Goal: Find specific page/section: Find specific page/section

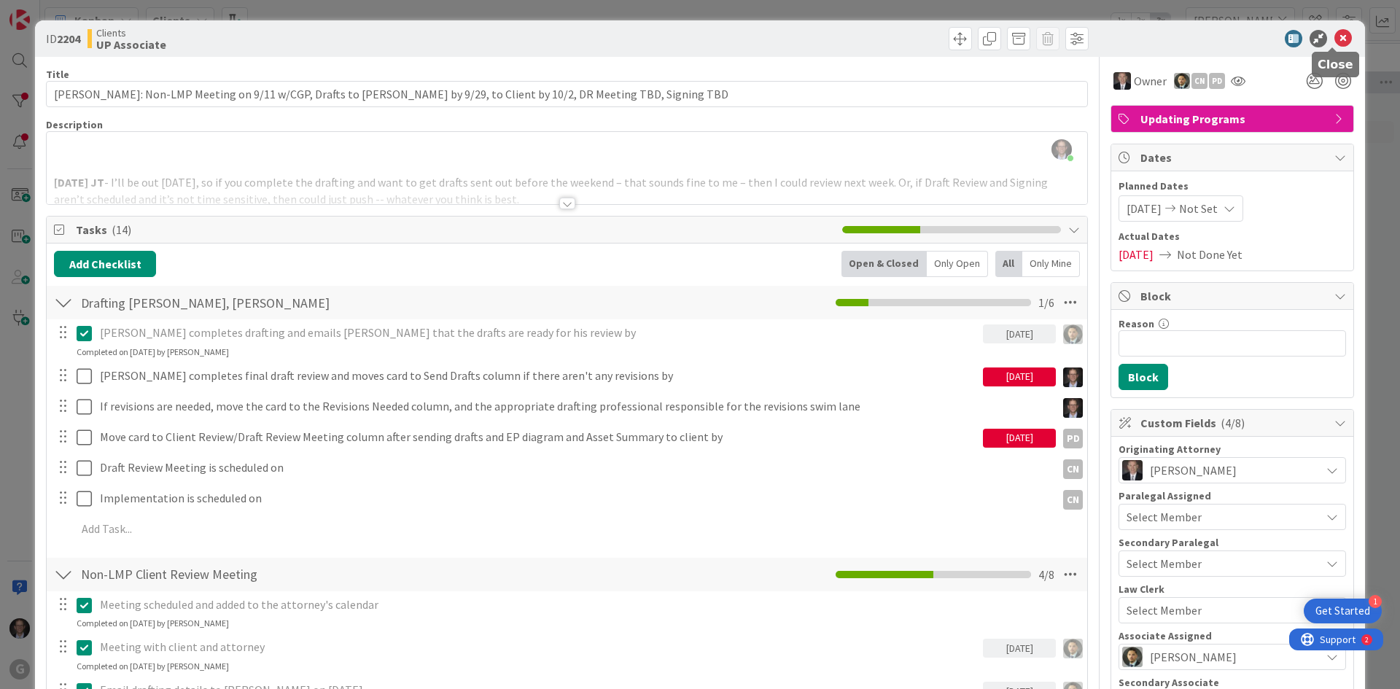
click at [1335, 36] on icon at bounding box center [1342, 38] width 17 height 17
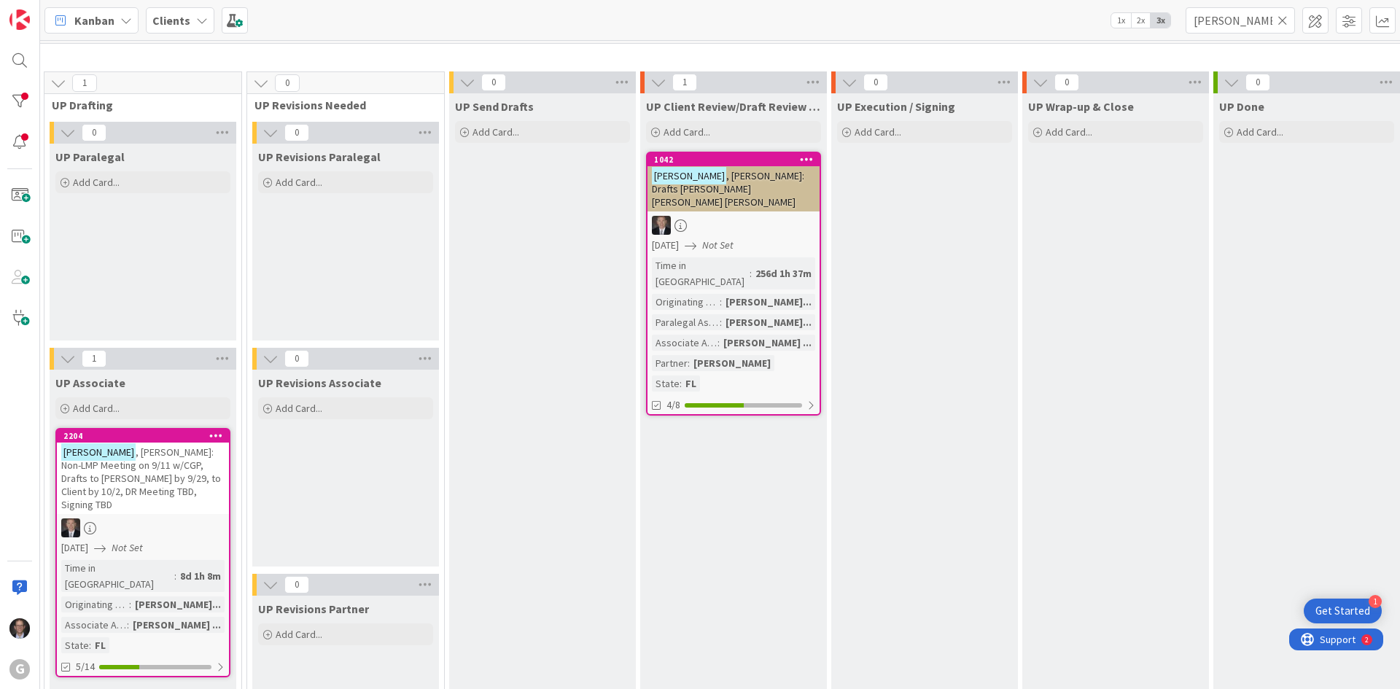
click at [1282, 16] on icon at bounding box center [1282, 20] width 10 height 13
click at [1266, 18] on input "text" at bounding box center [1239, 20] width 109 height 26
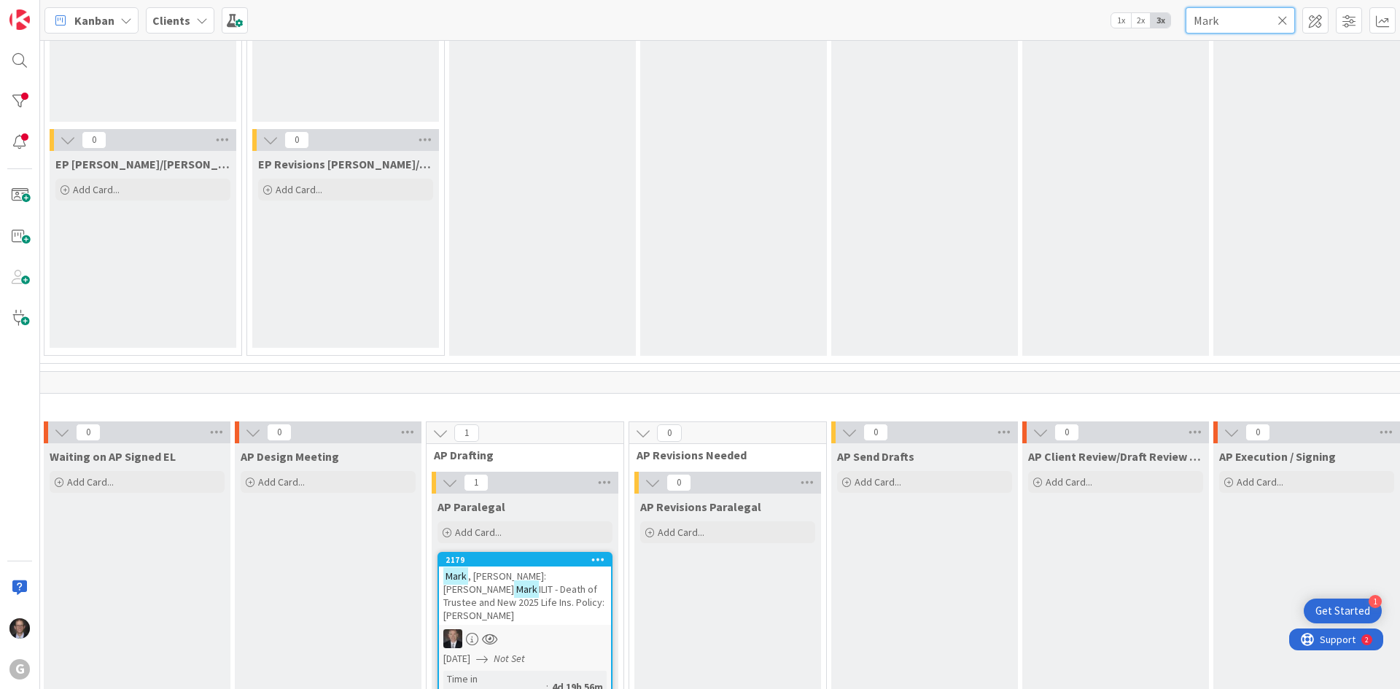
scroll to position [1035, 395]
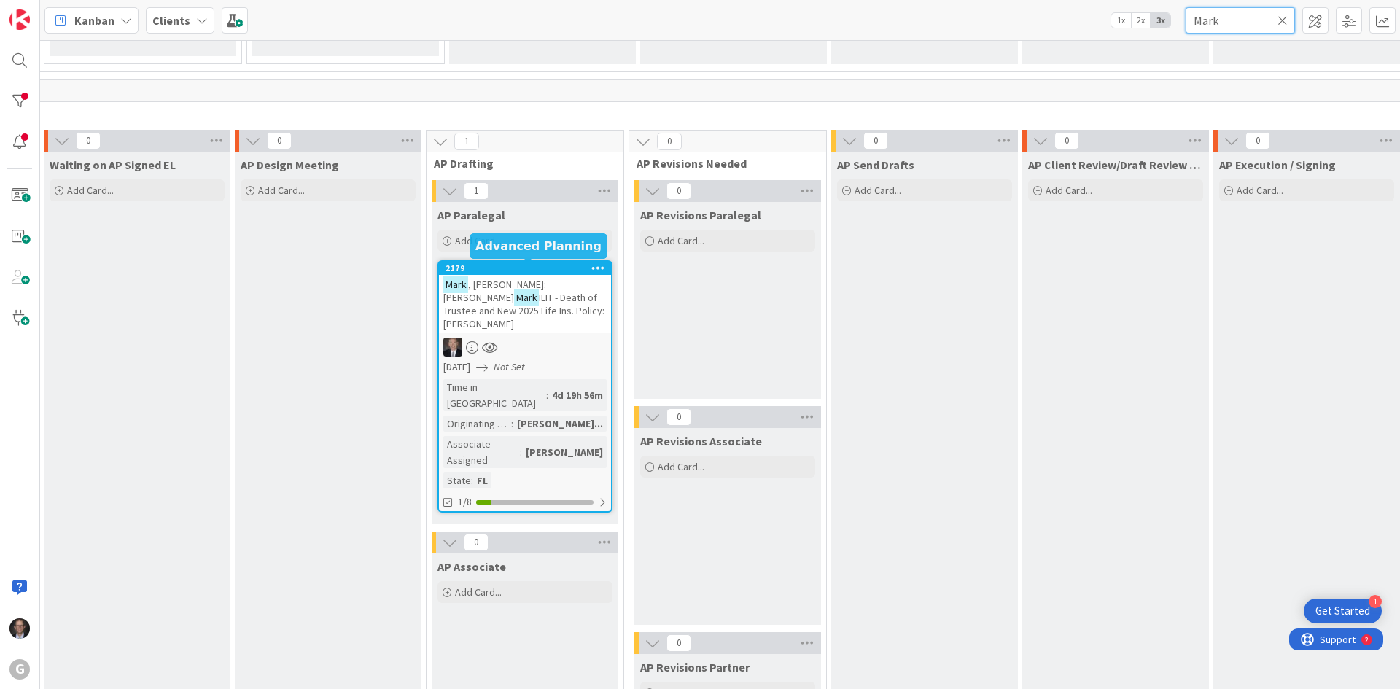
type input "Mark"
click at [534, 319] on div "[PERSON_NAME] , [PERSON_NAME]: [PERSON_NAME] [PERSON_NAME] ILIT - Death of Trus…" at bounding box center [525, 304] width 172 height 58
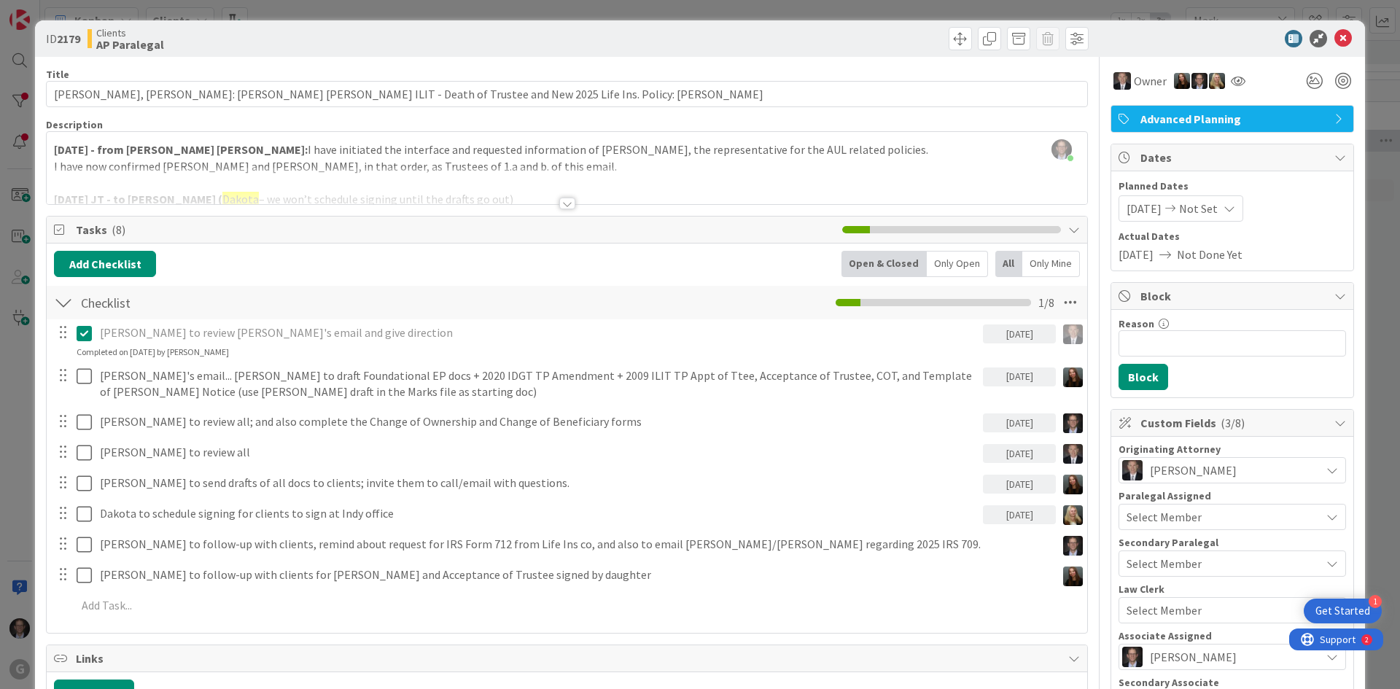
click at [55, 147] on div "[PERSON_NAME] just joined [DATE] - from [PERSON_NAME] [PERSON_NAME]: I have ini…" at bounding box center [567, 168] width 1040 height 72
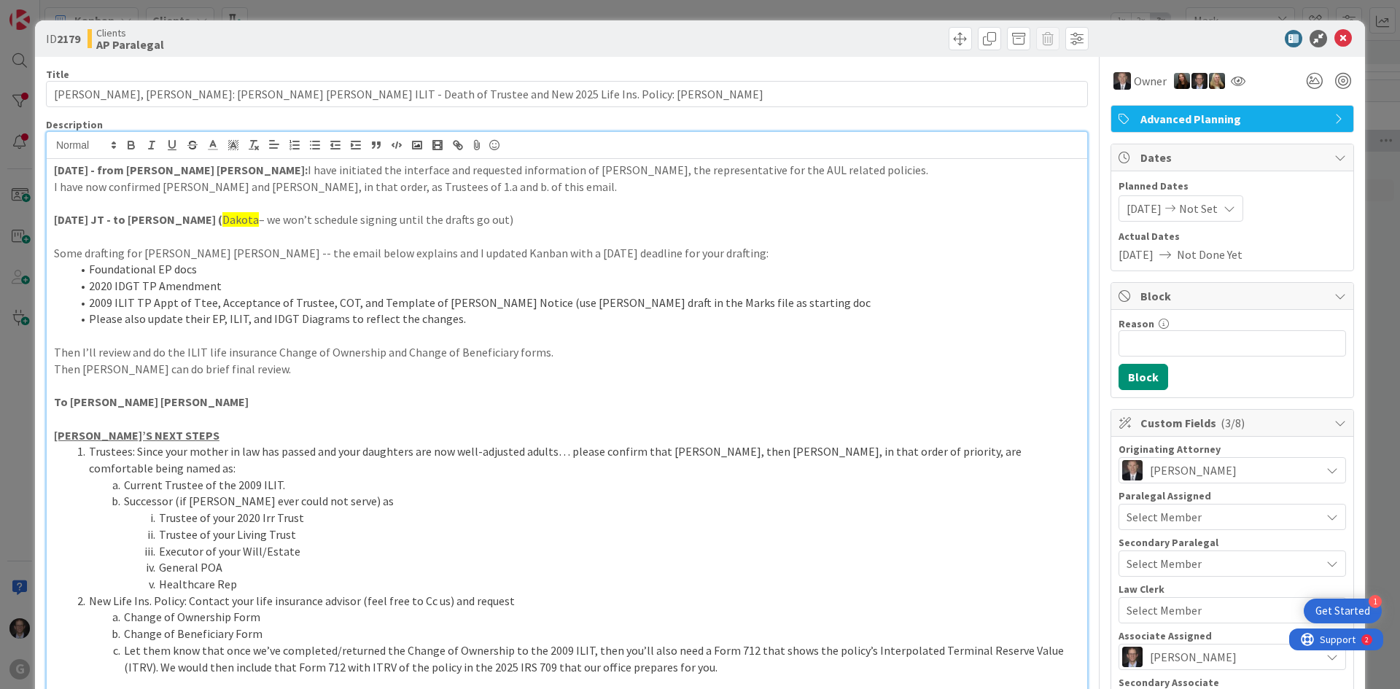
click at [527, 187] on p "I have now confirmed [PERSON_NAME] and [PERSON_NAME], in that order, as Trustee…" at bounding box center [567, 187] width 1026 height 17
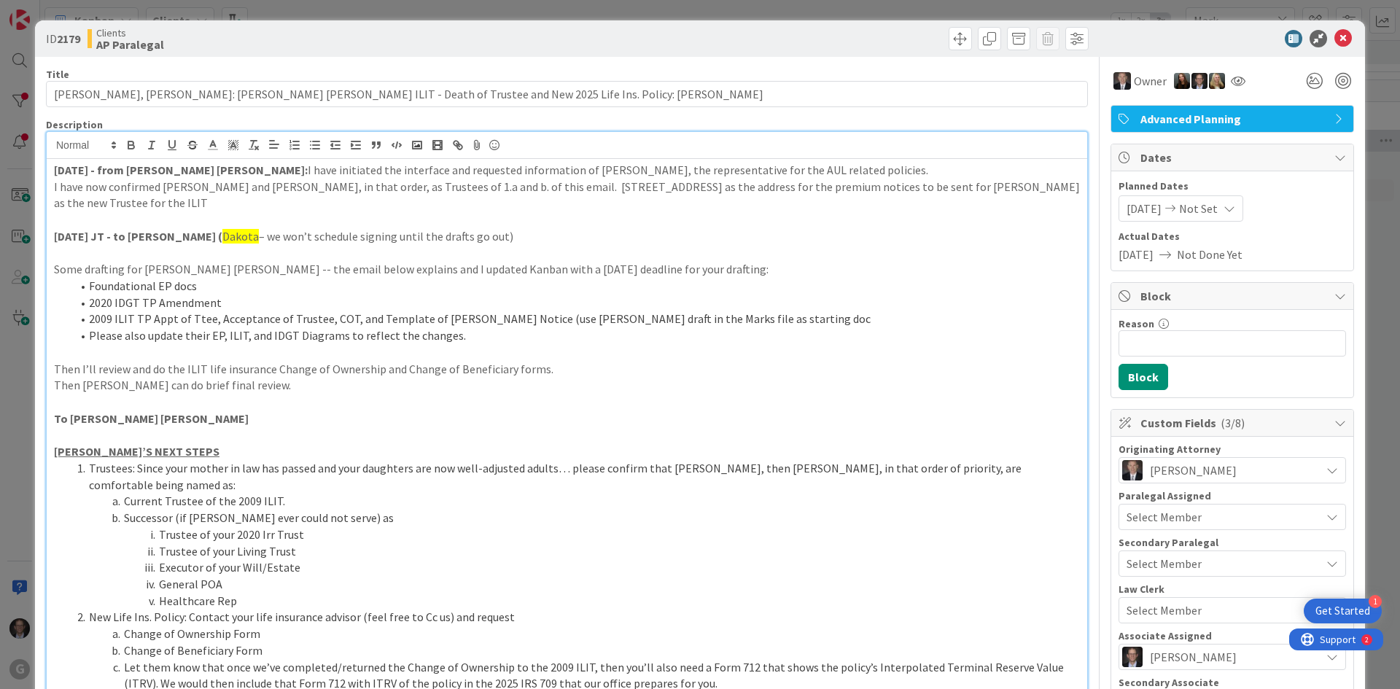
click at [510, 187] on p "I have now confirmed [PERSON_NAME] and [PERSON_NAME], in that order, as Trustee…" at bounding box center [567, 195] width 1026 height 33
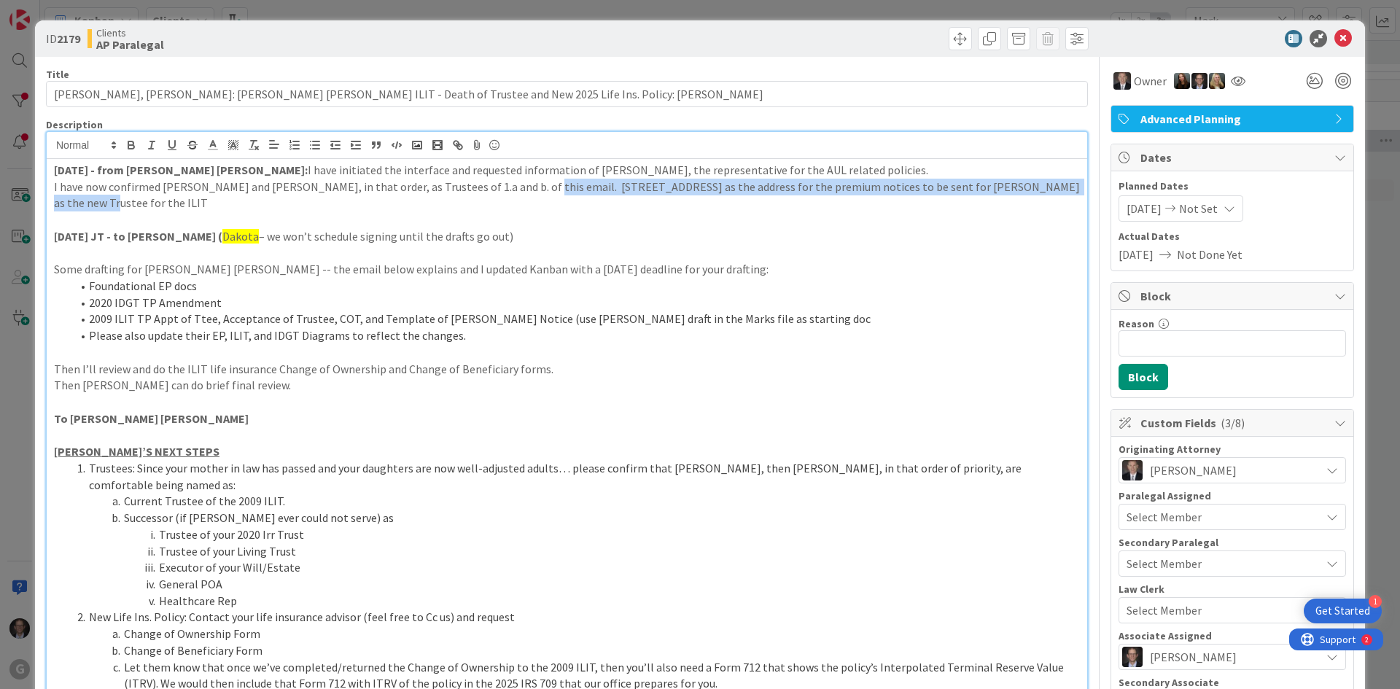
drag, startPoint x: 505, startPoint y: 182, endPoint x: 1041, endPoint y: 183, distance: 535.9
click at [1041, 183] on p "I have now confirmed [PERSON_NAME] and [PERSON_NAME], in that order, as Trustee…" at bounding box center [567, 195] width 1026 height 33
click at [131, 147] on icon "button" at bounding box center [131, 145] width 13 height 13
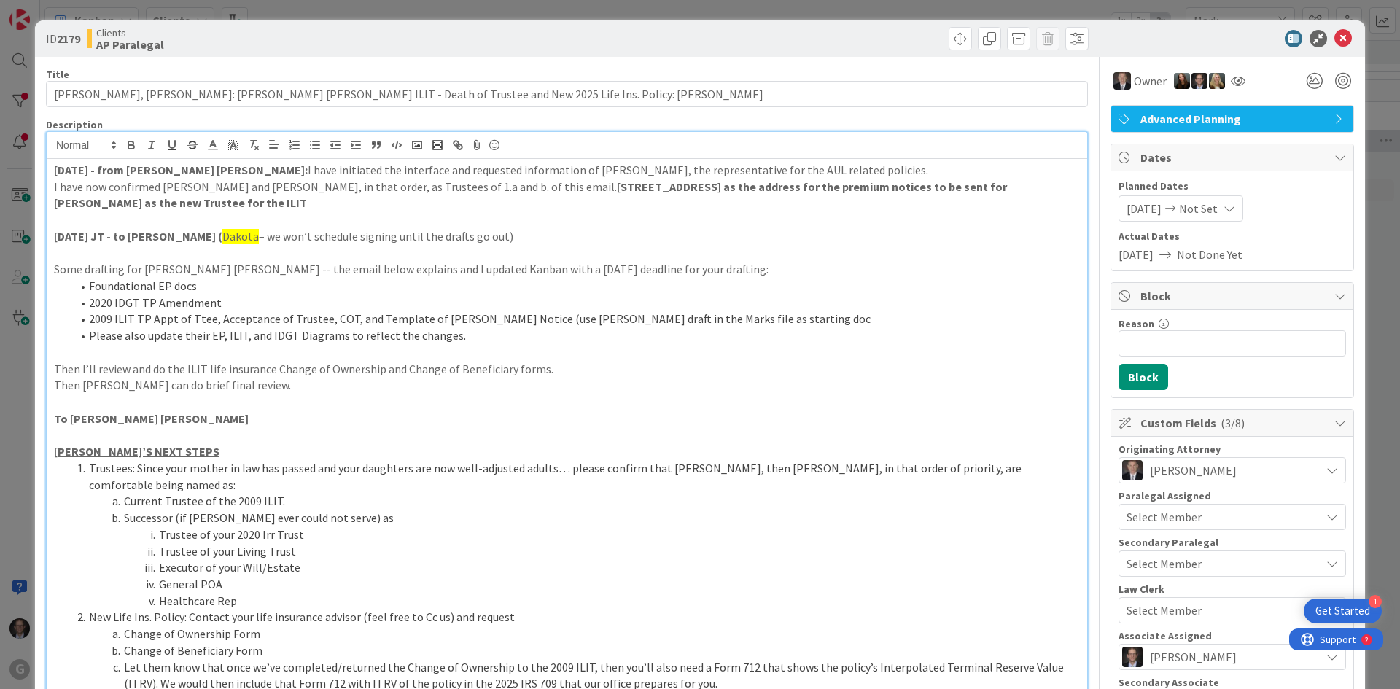
click at [527, 278] on li "Foundational EP docs" at bounding box center [575, 286] width 1008 height 17
click at [529, 344] on p at bounding box center [567, 352] width 1026 height 17
drag, startPoint x: 507, startPoint y: 184, endPoint x: 564, endPoint y: 187, distance: 57.7
click at [599, 184] on strong "[STREET_ADDRESS] as the address for the premium notices to be sent for [PERSON_…" at bounding box center [531, 194] width 955 height 31
click at [176, 144] on icon "button" at bounding box center [171, 145] width 13 height 13
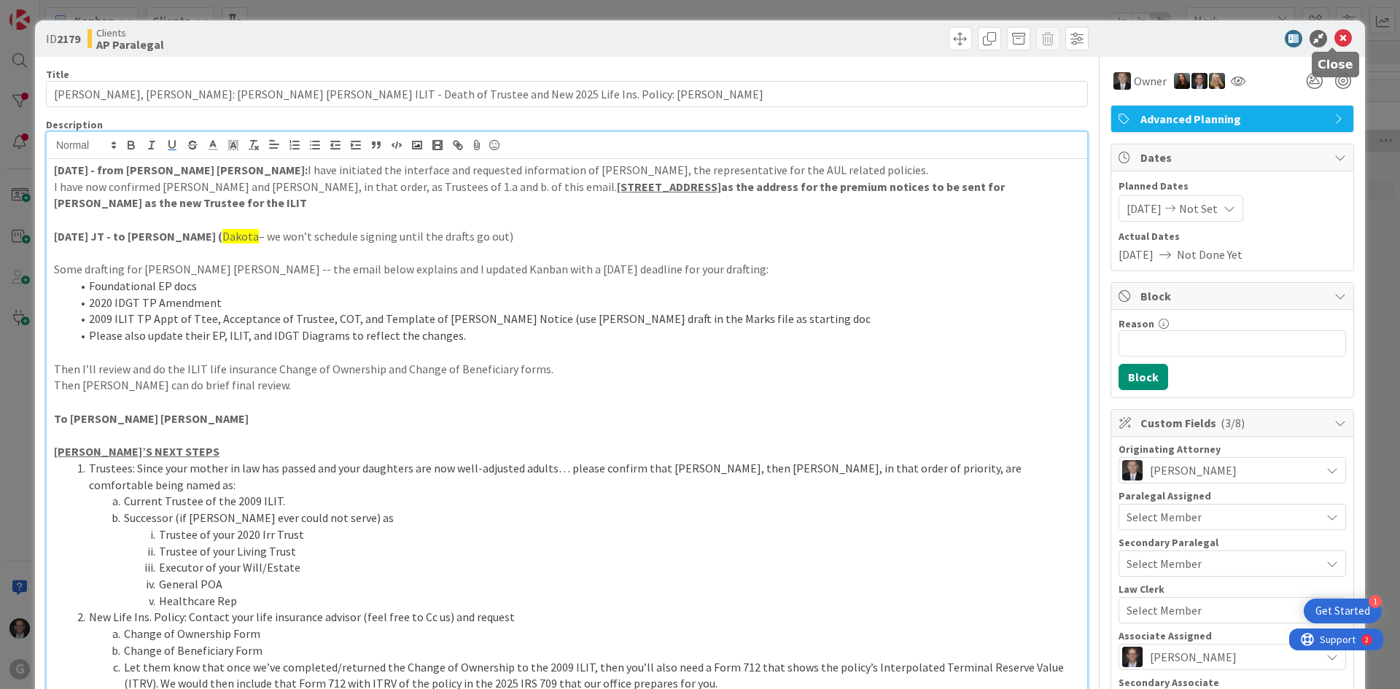
click at [1340, 36] on icon at bounding box center [1342, 38] width 17 height 17
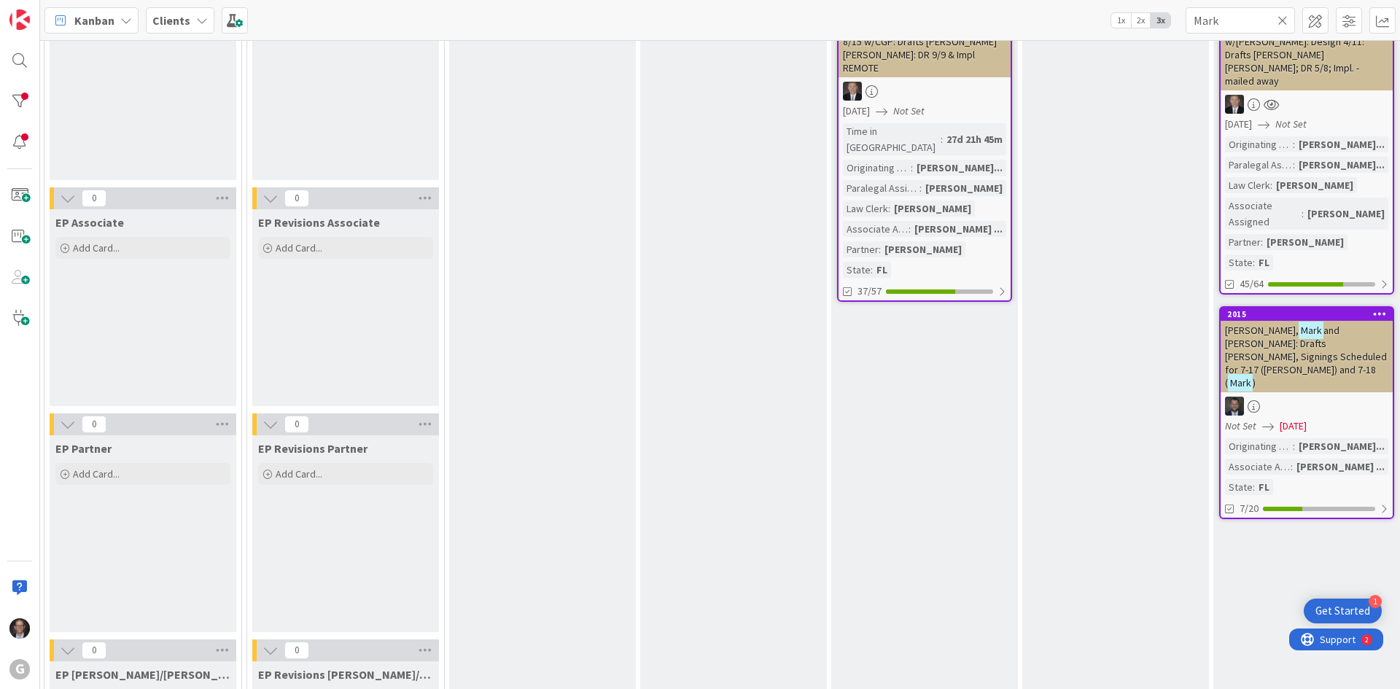
scroll to position [0, 395]
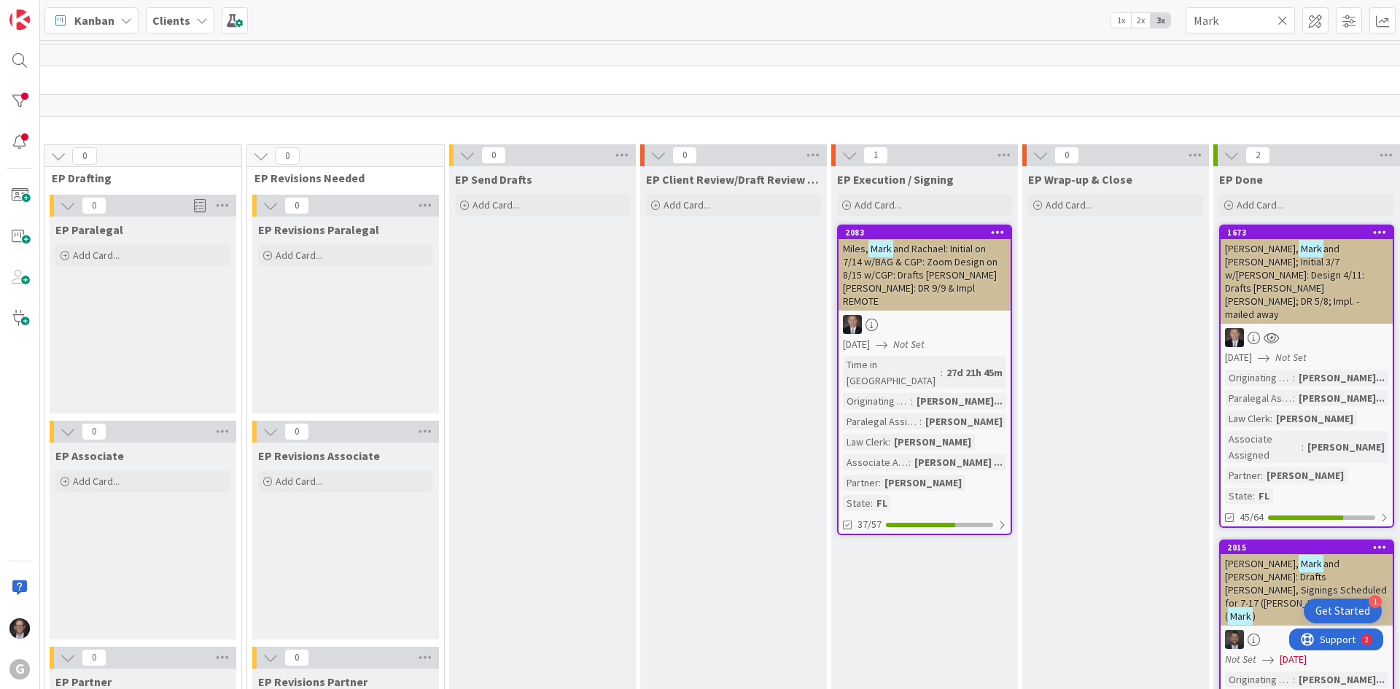
click at [1283, 19] on icon at bounding box center [1282, 20] width 10 height 13
click at [1226, 20] on input "text" at bounding box center [1239, 20] width 109 height 26
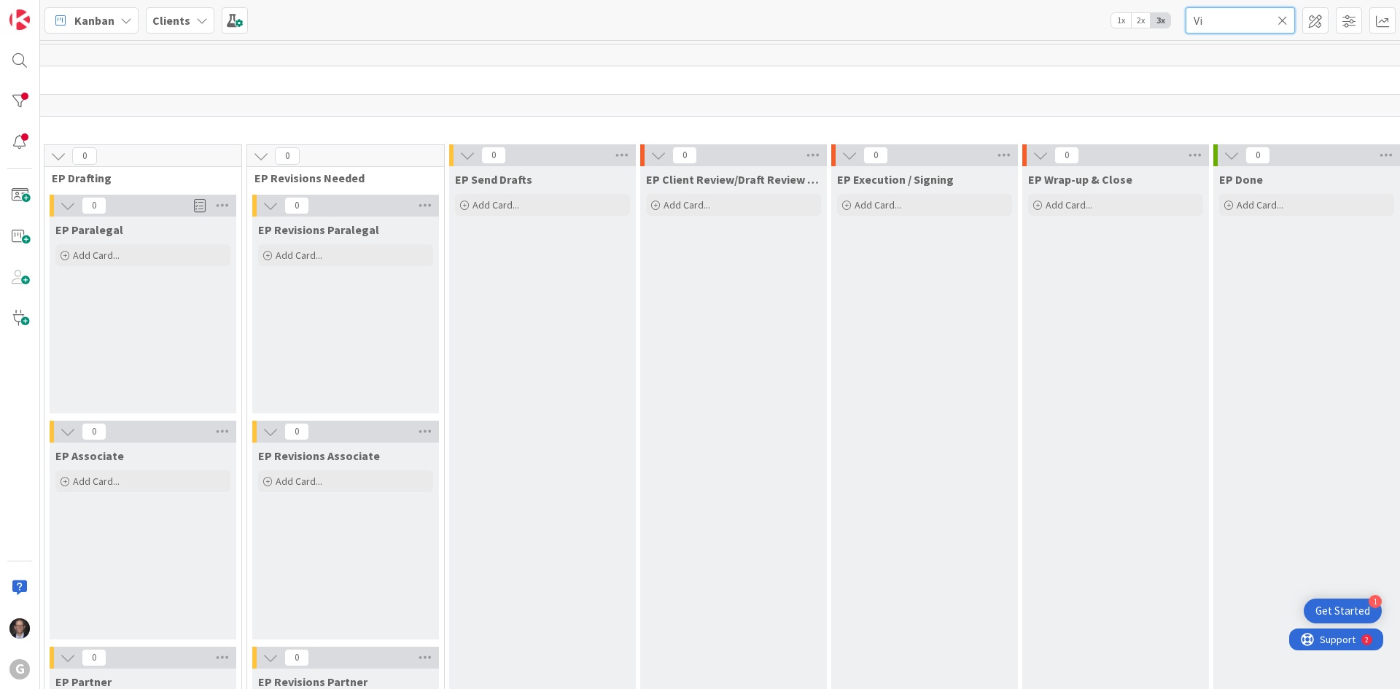
type input "V"
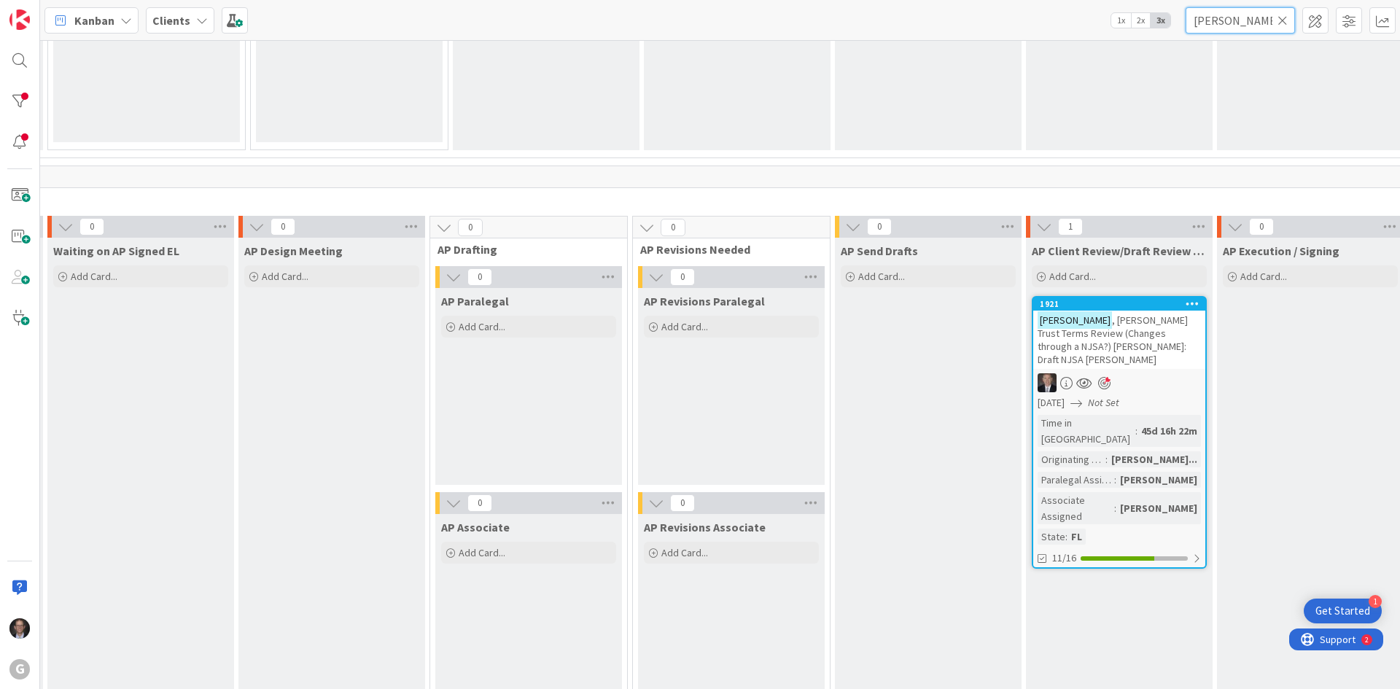
scroll to position [948, 392]
type input "[PERSON_NAME]"
click at [1061, 453] on div "Originating Attorney" at bounding box center [1071, 461] width 68 height 16
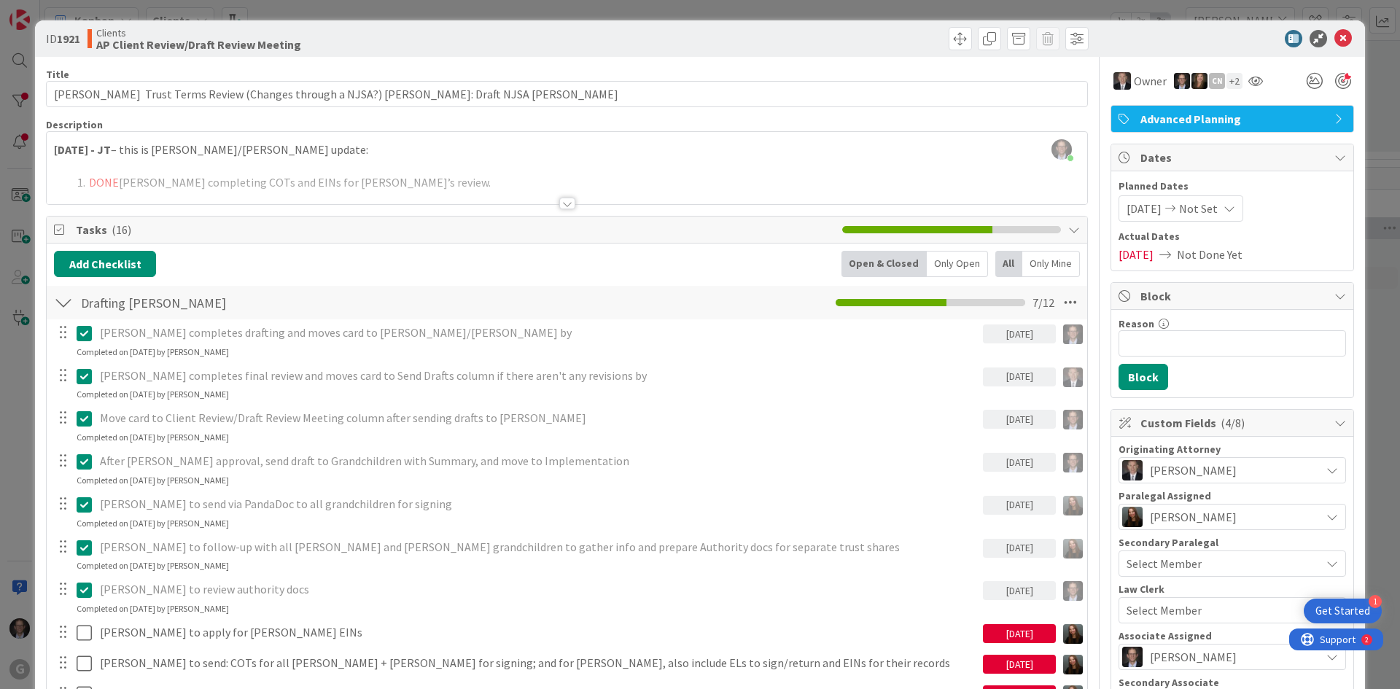
click at [562, 203] on div at bounding box center [567, 204] width 16 height 12
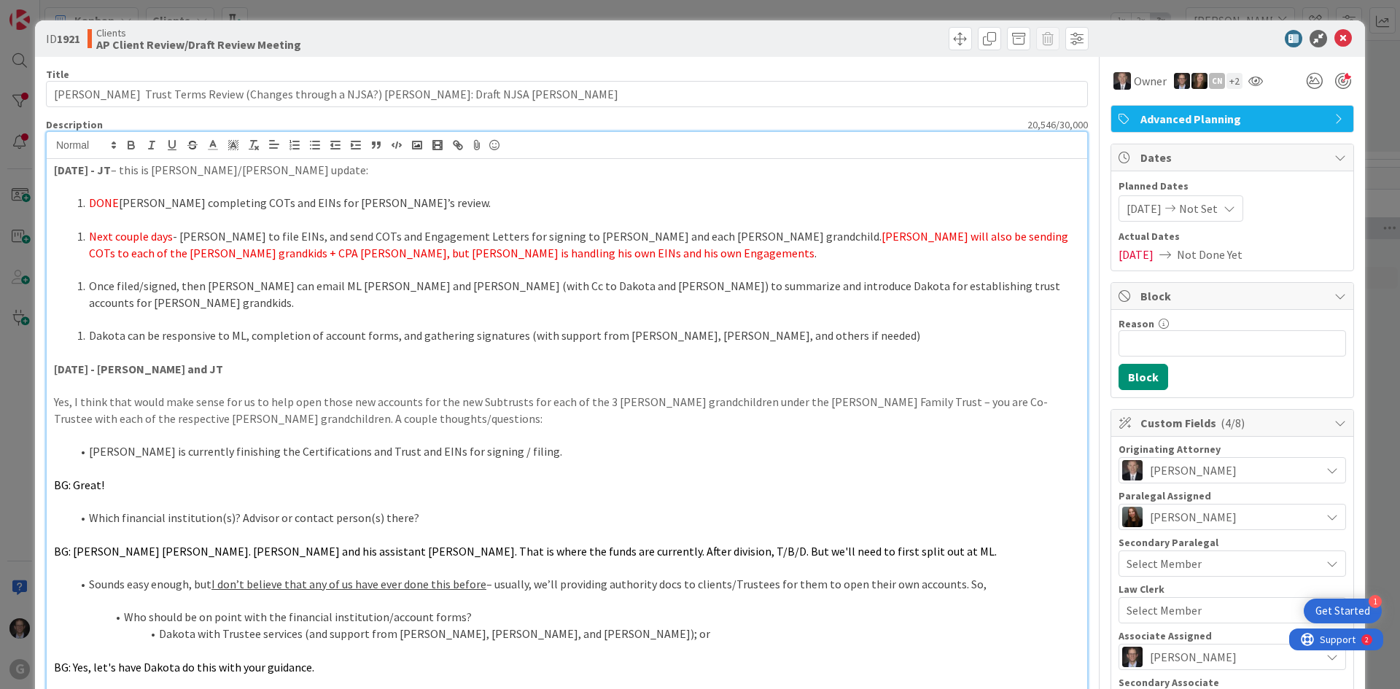
click at [128, 210] on li "DONE [PERSON_NAME] completing COTs and EINs for [PERSON_NAME]’s review." at bounding box center [575, 203] width 1008 height 17
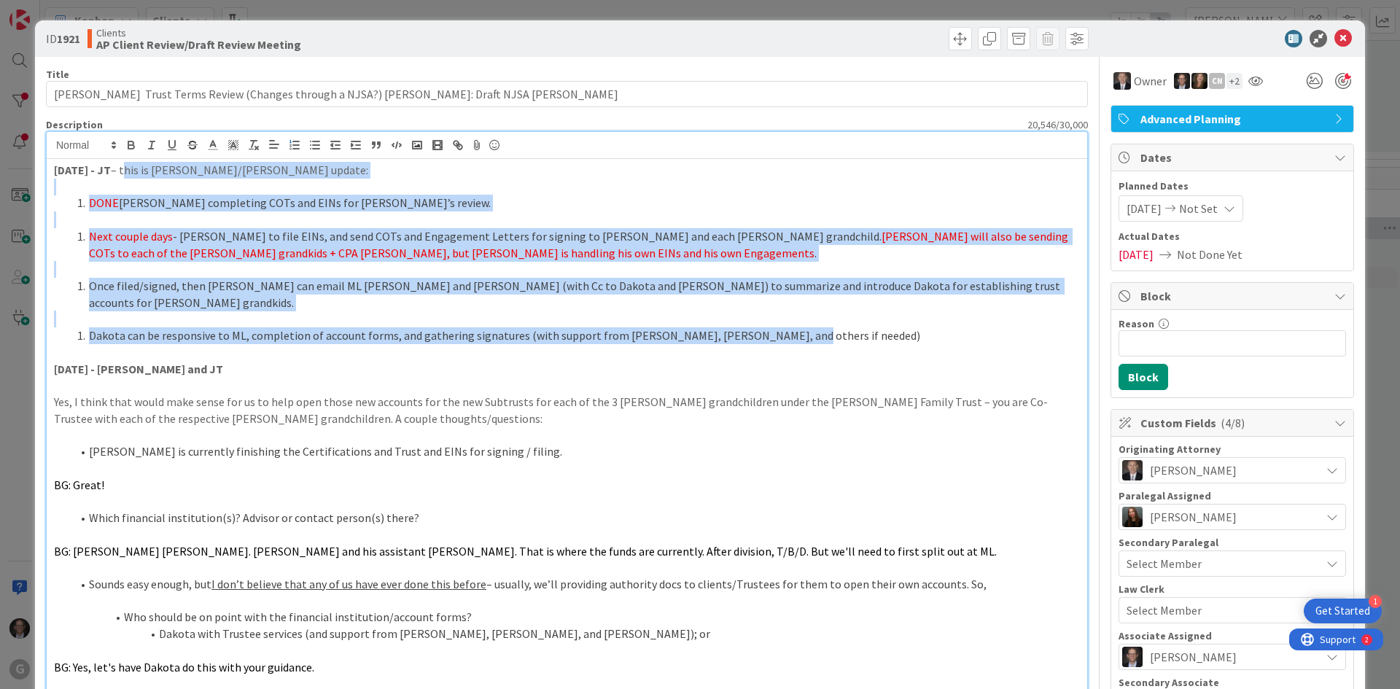
drag, startPoint x: 137, startPoint y: 167, endPoint x: 776, endPoint y: 300, distance: 653.0
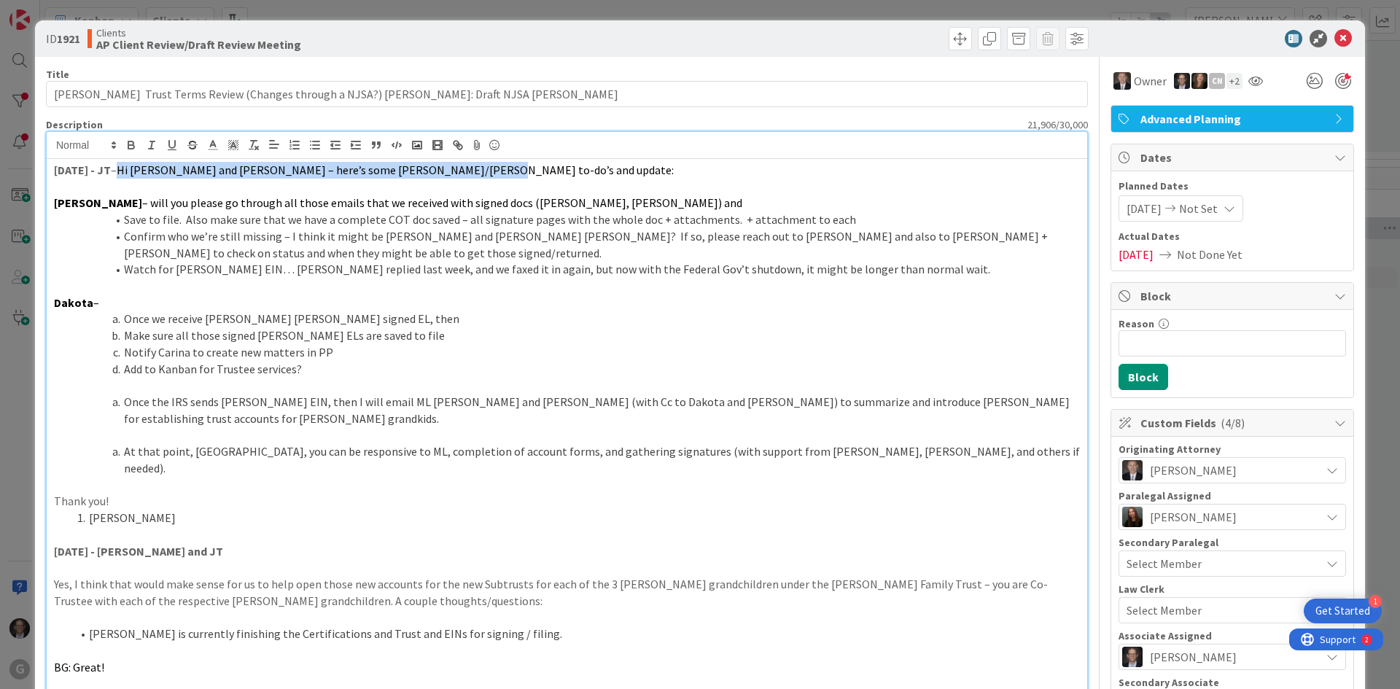
drag, startPoint x: 140, startPoint y: 165, endPoint x: 490, endPoint y: 167, distance: 350.0
click at [490, 167] on span "Hi [PERSON_NAME] and [PERSON_NAME] – here’s some [PERSON_NAME]/[PERSON_NAME] to…" at bounding box center [395, 170] width 557 height 15
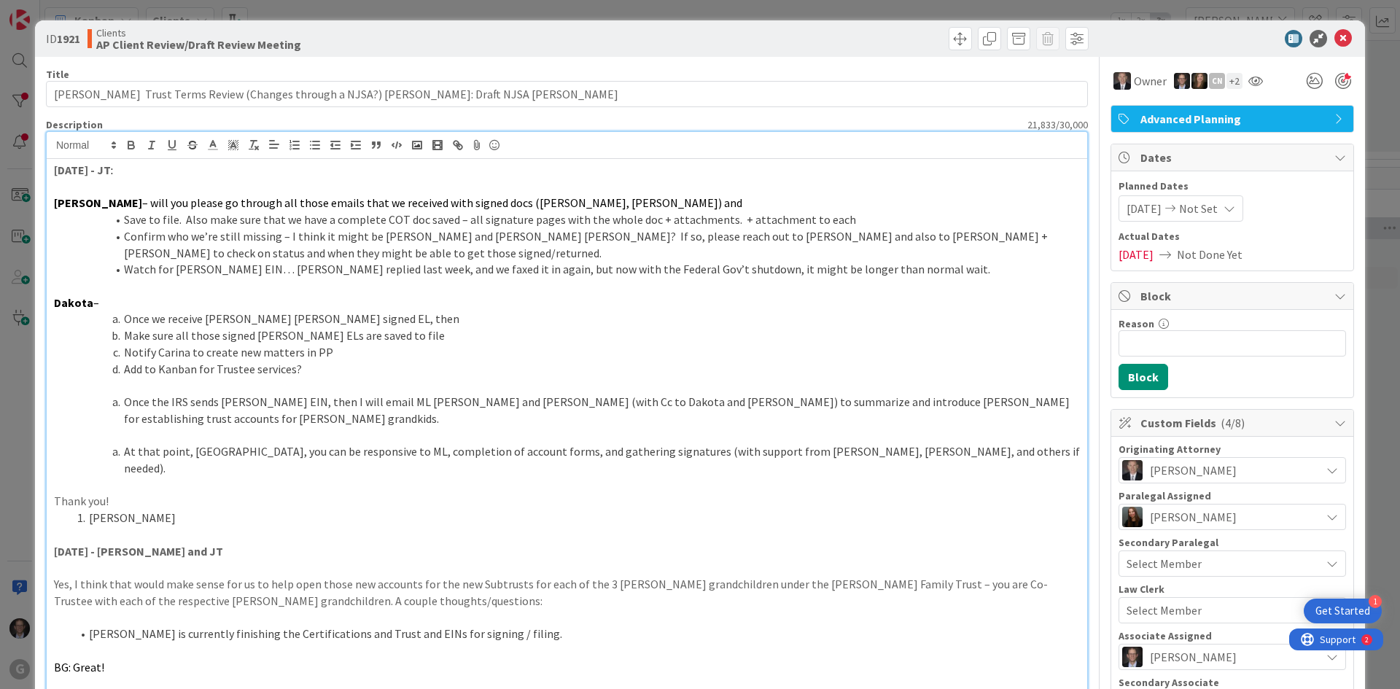
click at [125, 217] on li "Save to file. Also make sure that we have a complete COT doc saved – all signat…" at bounding box center [575, 219] width 1008 height 17
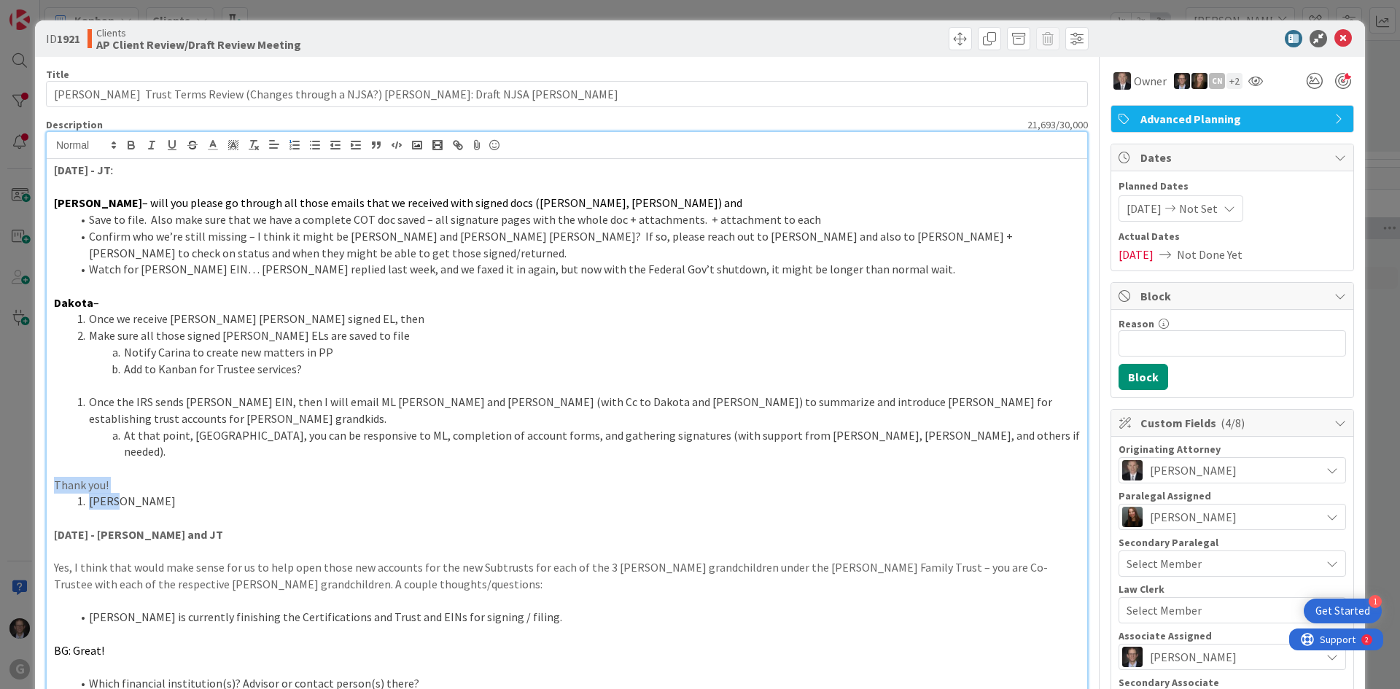
drag, startPoint x: 50, startPoint y: 449, endPoint x: 275, endPoint y: 471, distance: 225.6
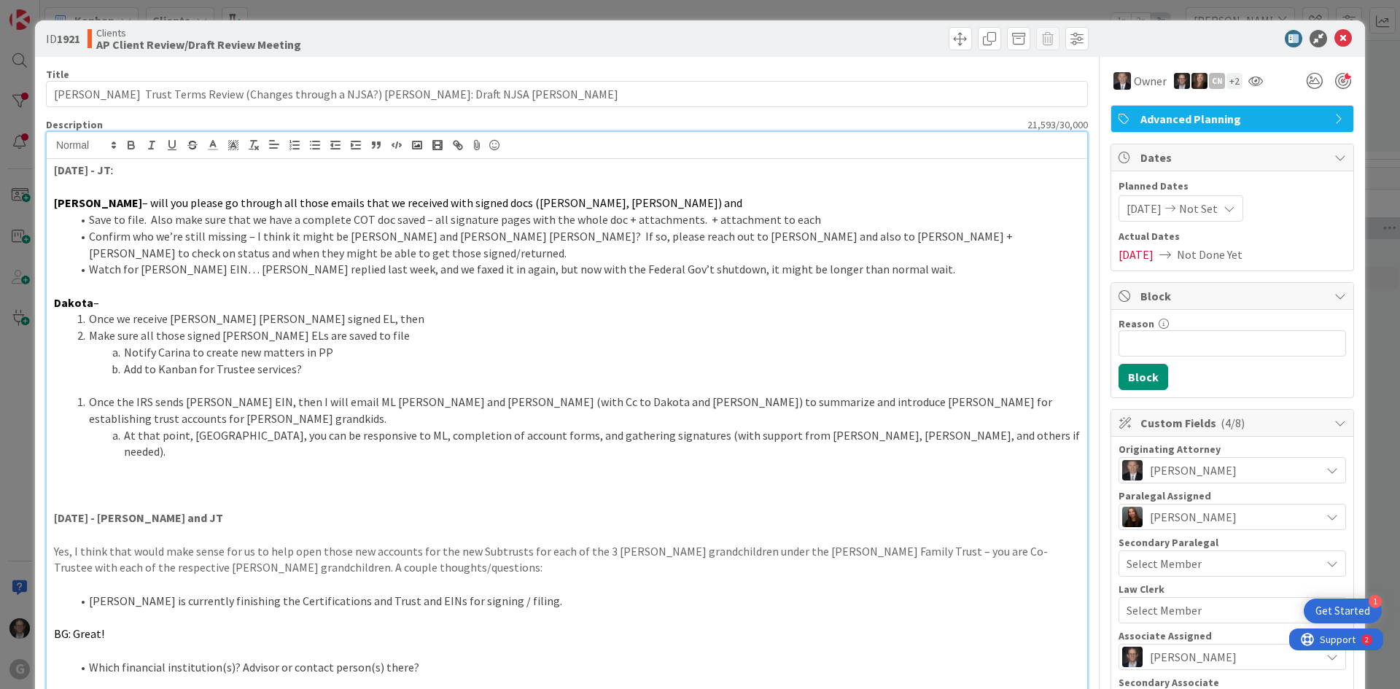
click at [87, 397] on li "Once the IRS sends [PERSON_NAME] EIN, then I will email ML [PERSON_NAME] and [P…" at bounding box center [575, 410] width 1008 height 33
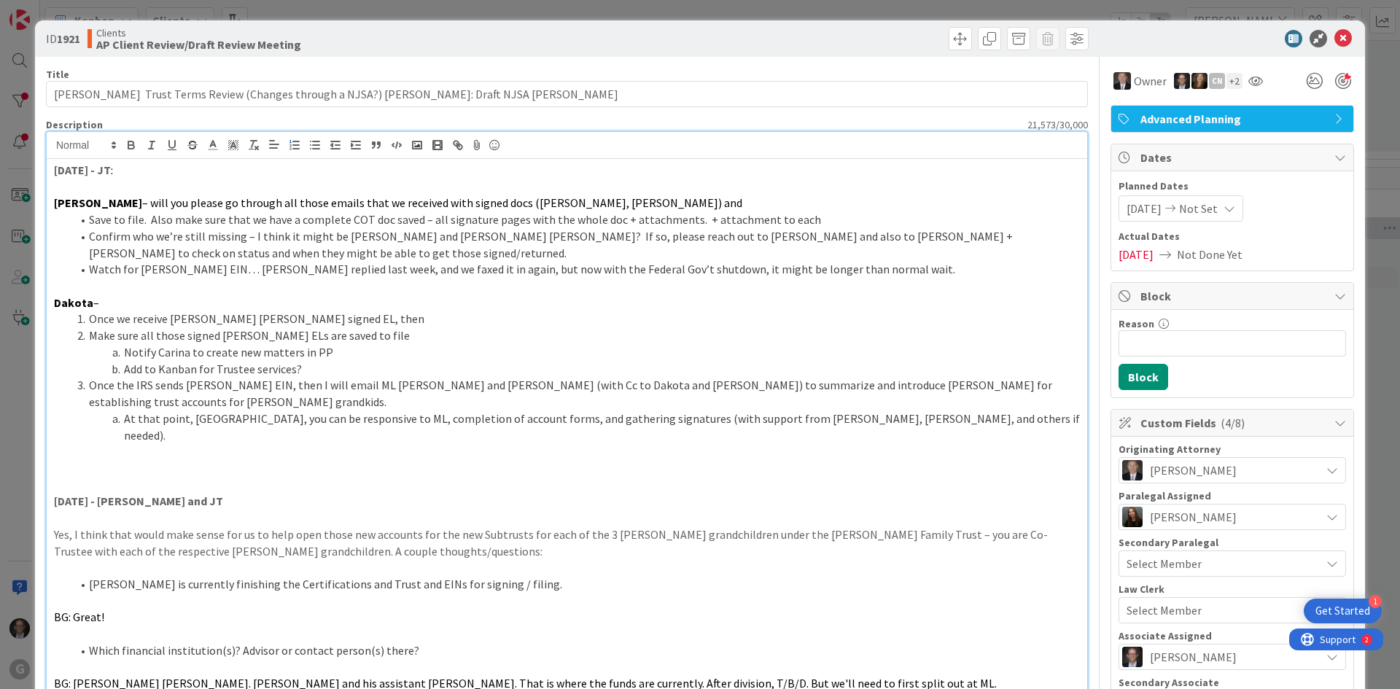
click at [144, 443] on p at bounding box center [567, 451] width 1026 height 17
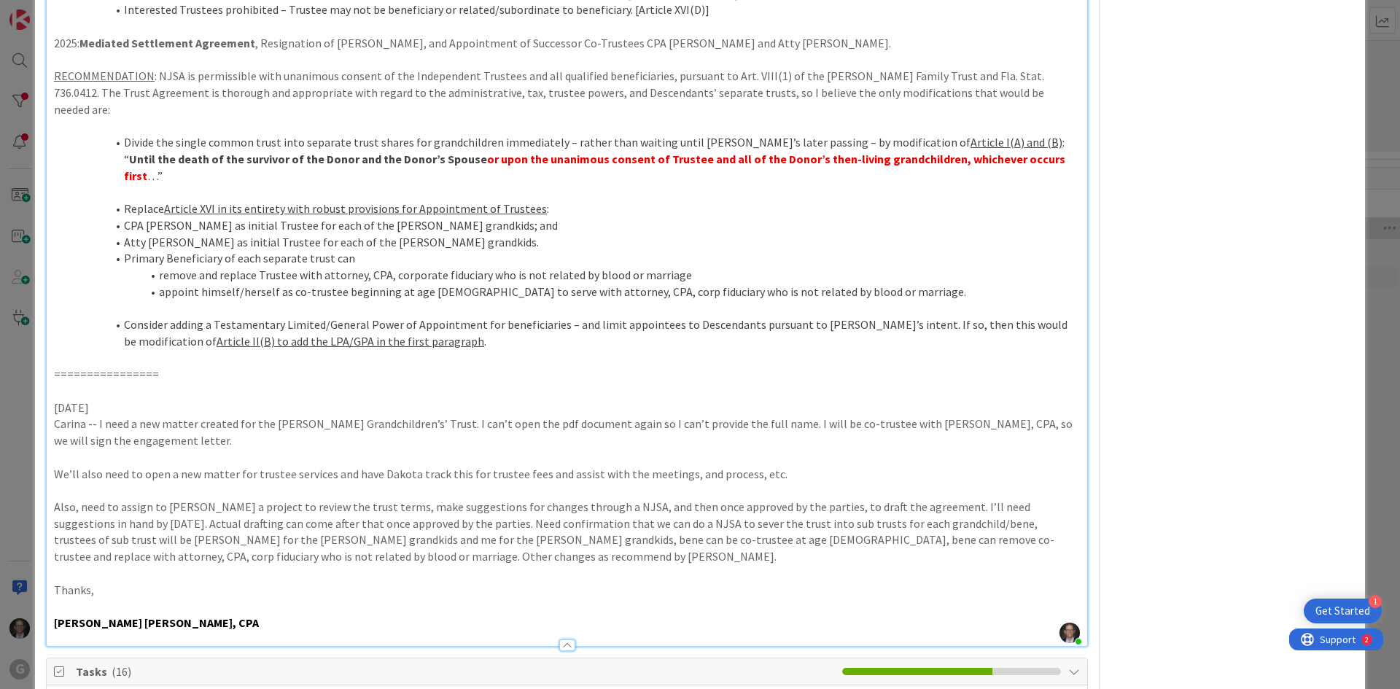
scroll to position [3354, 0]
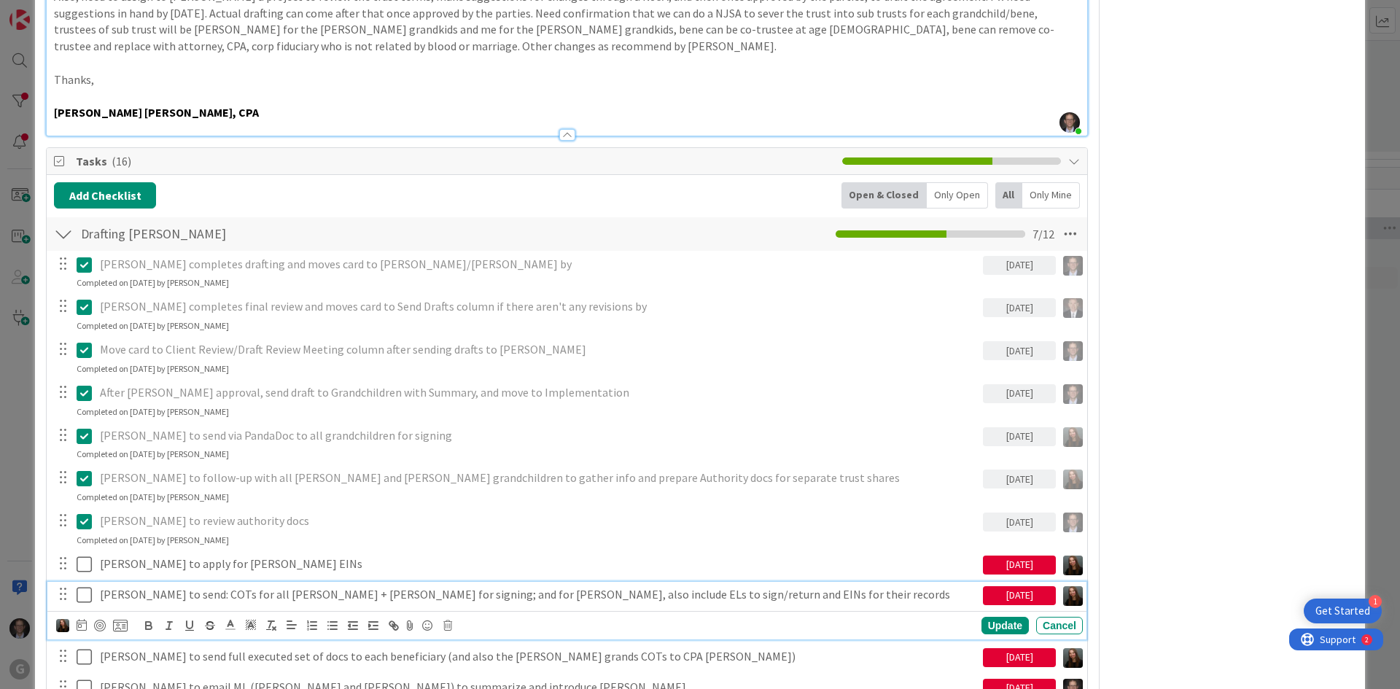
click at [81, 586] on icon at bounding box center [84, 594] width 15 height 17
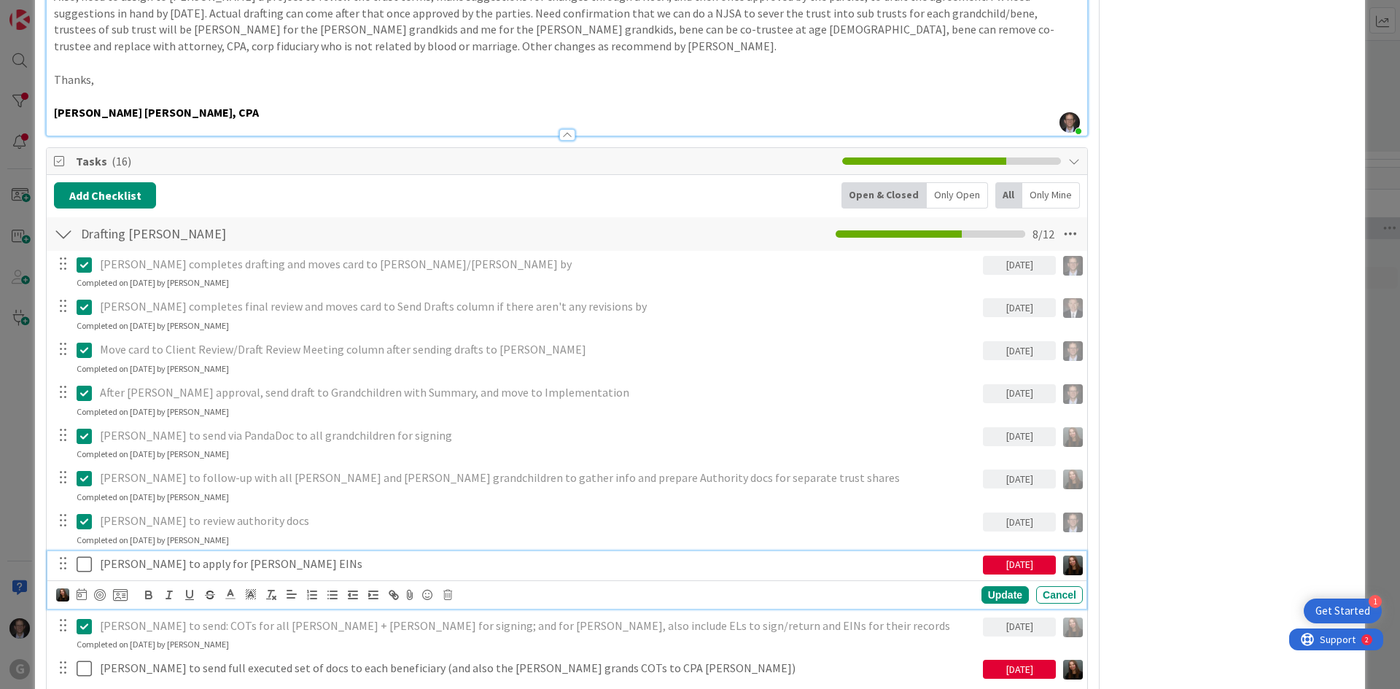
click at [83, 556] on icon at bounding box center [84, 564] width 15 height 17
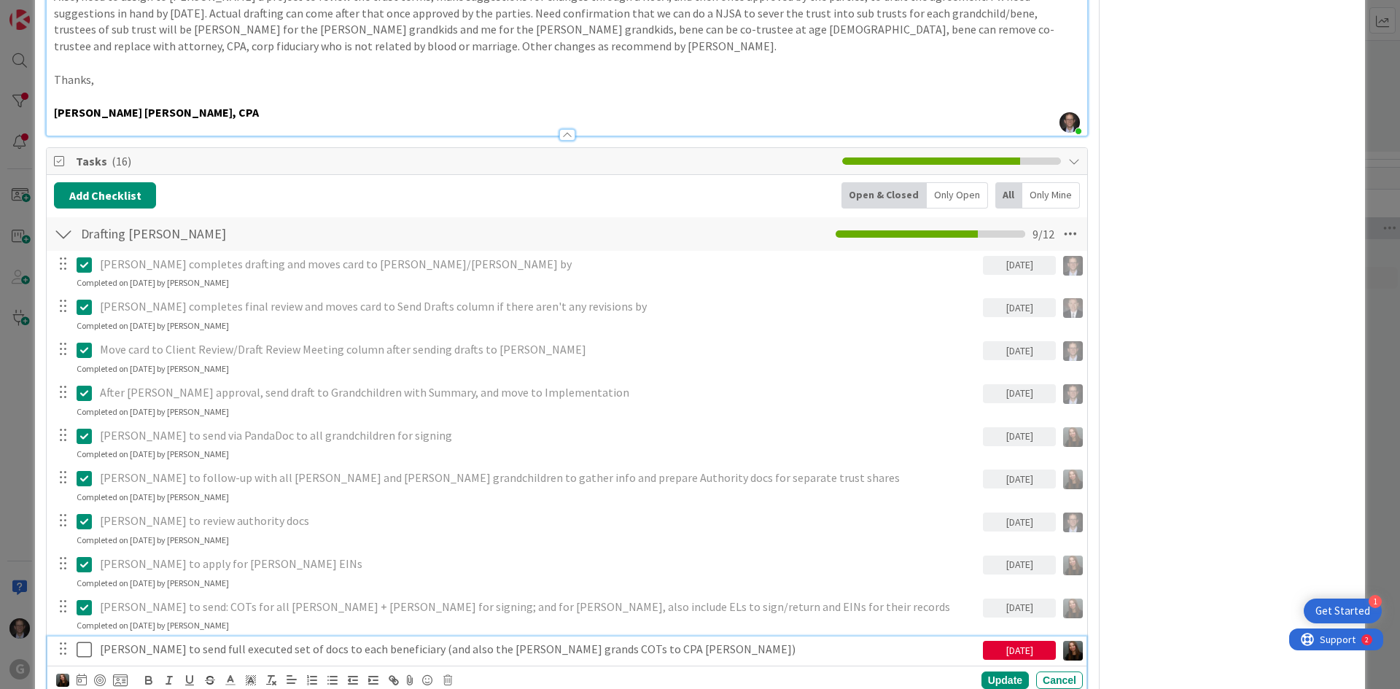
click at [303, 641] on p "[PERSON_NAME] to send full executed set of docs to each beneficiary (and also t…" at bounding box center [538, 649] width 877 height 17
click at [79, 674] on icon at bounding box center [82, 680] width 10 height 12
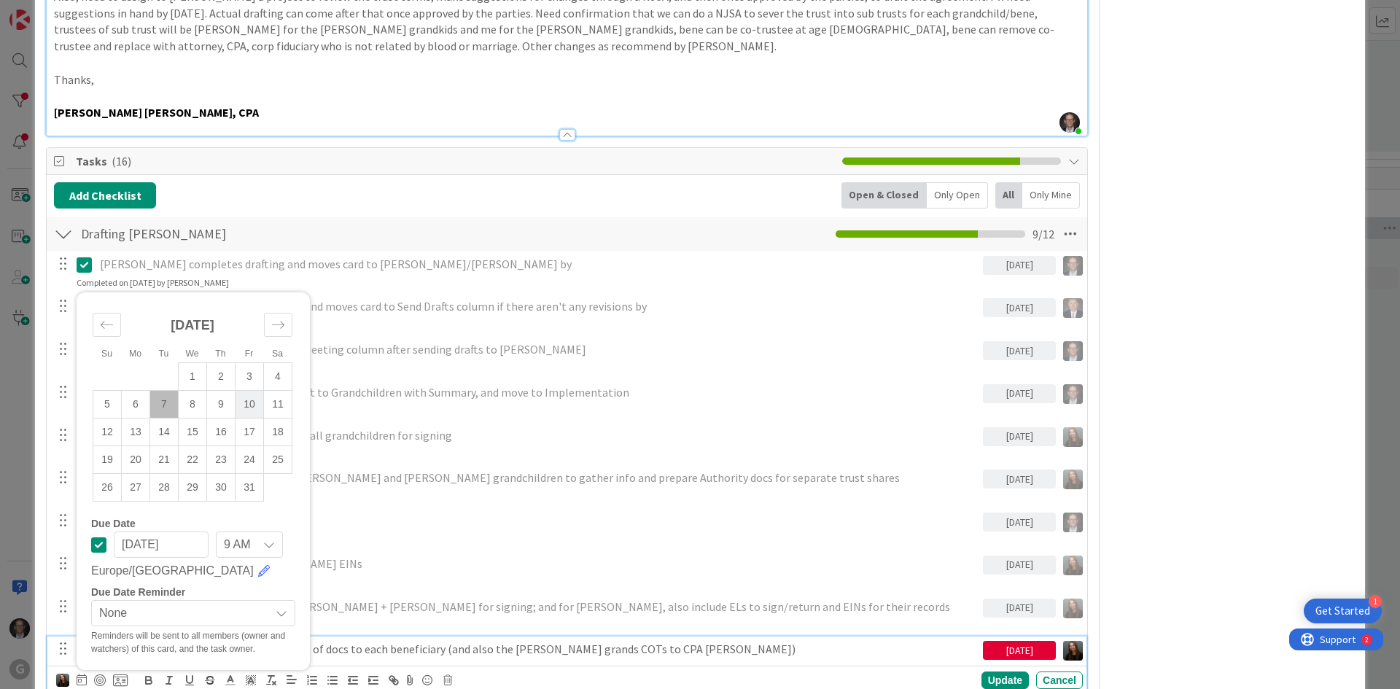
click at [253, 390] on td "10" at bounding box center [249, 404] width 28 height 28
type input "[DATE]"
click at [985, 671] on div "Update" at bounding box center [1004, 679] width 47 height 17
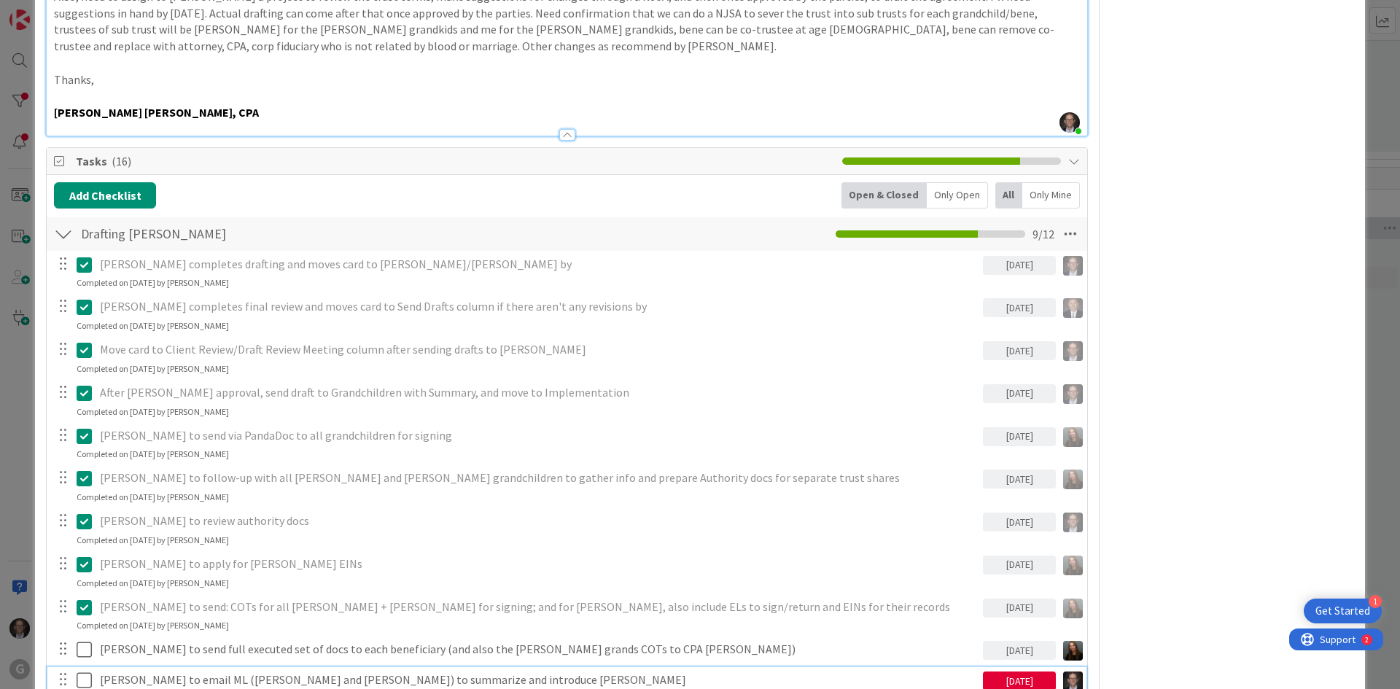
click at [160, 671] on p "[PERSON_NAME] to email ML ([PERSON_NAME] and [PERSON_NAME]) to summarize and in…" at bounding box center [538, 679] width 877 height 17
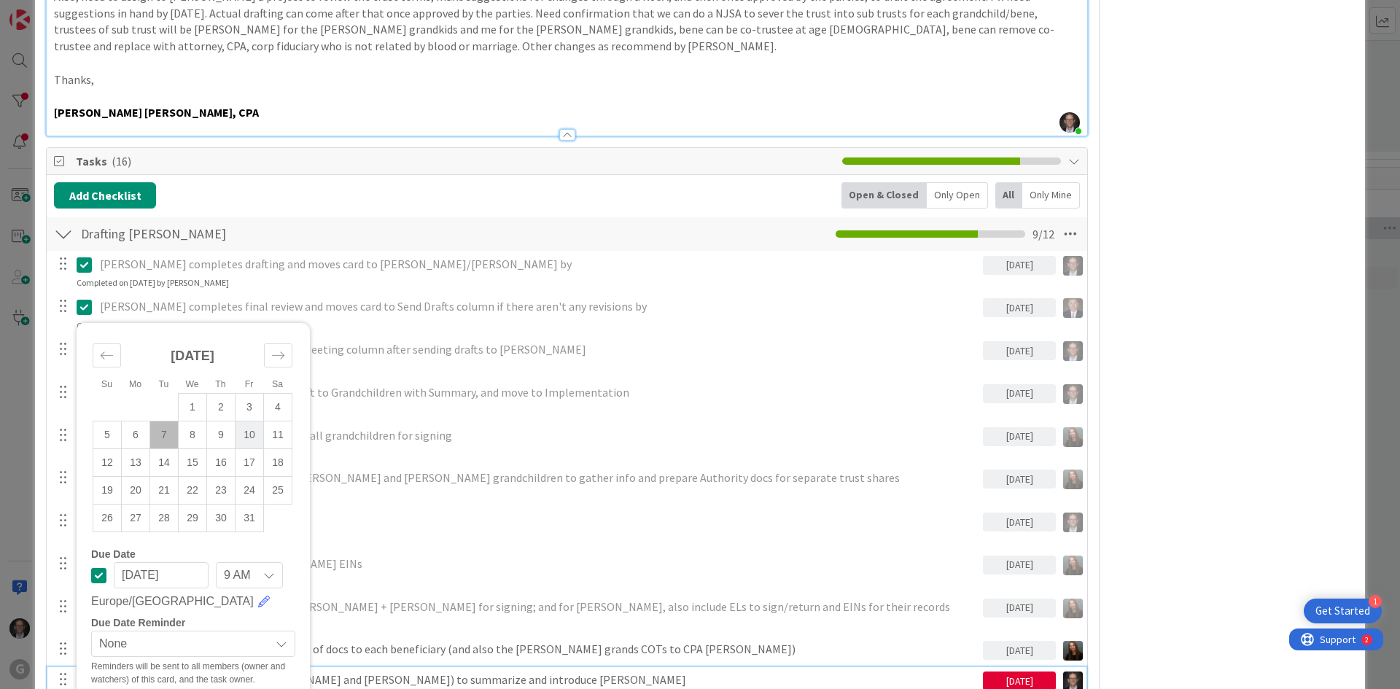
click at [250, 421] on td "10" at bounding box center [249, 435] width 28 height 28
type input "[DATE]"
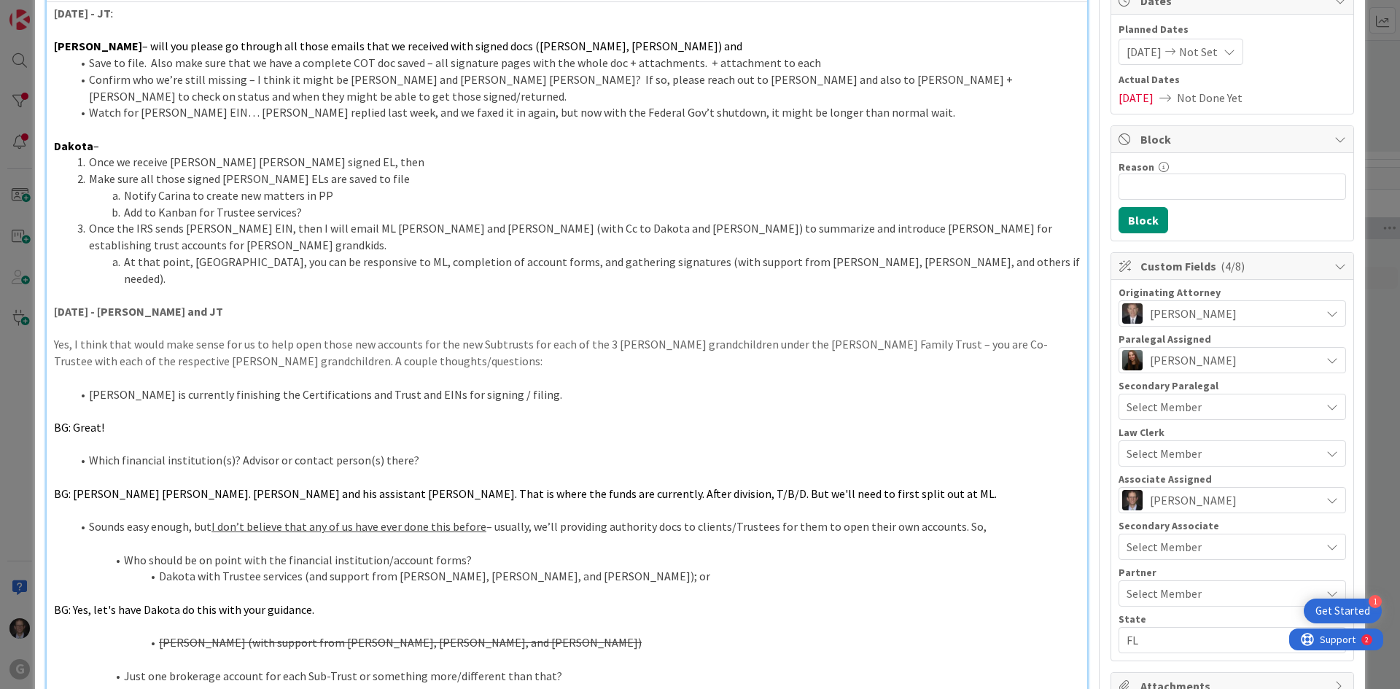
scroll to position [0, 0]
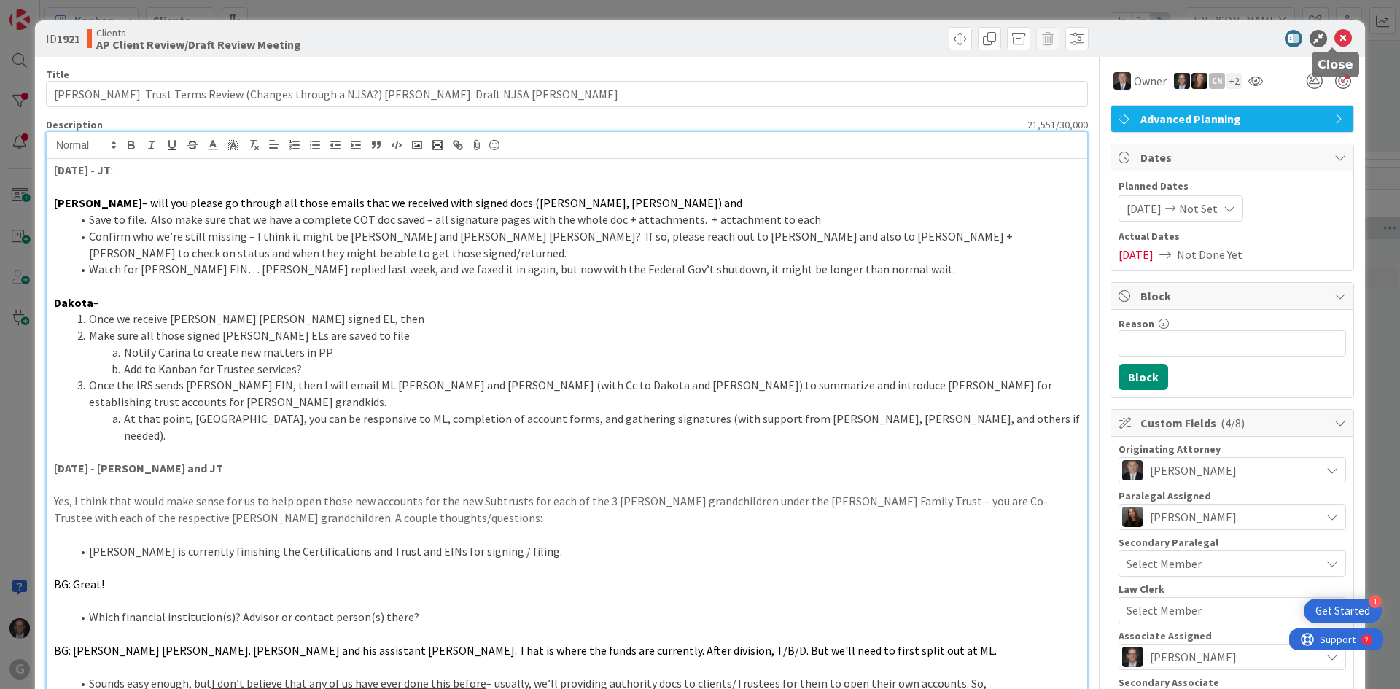
click at [1334, 40] on icon at bounding box center [1342, 38] width 17 height 17
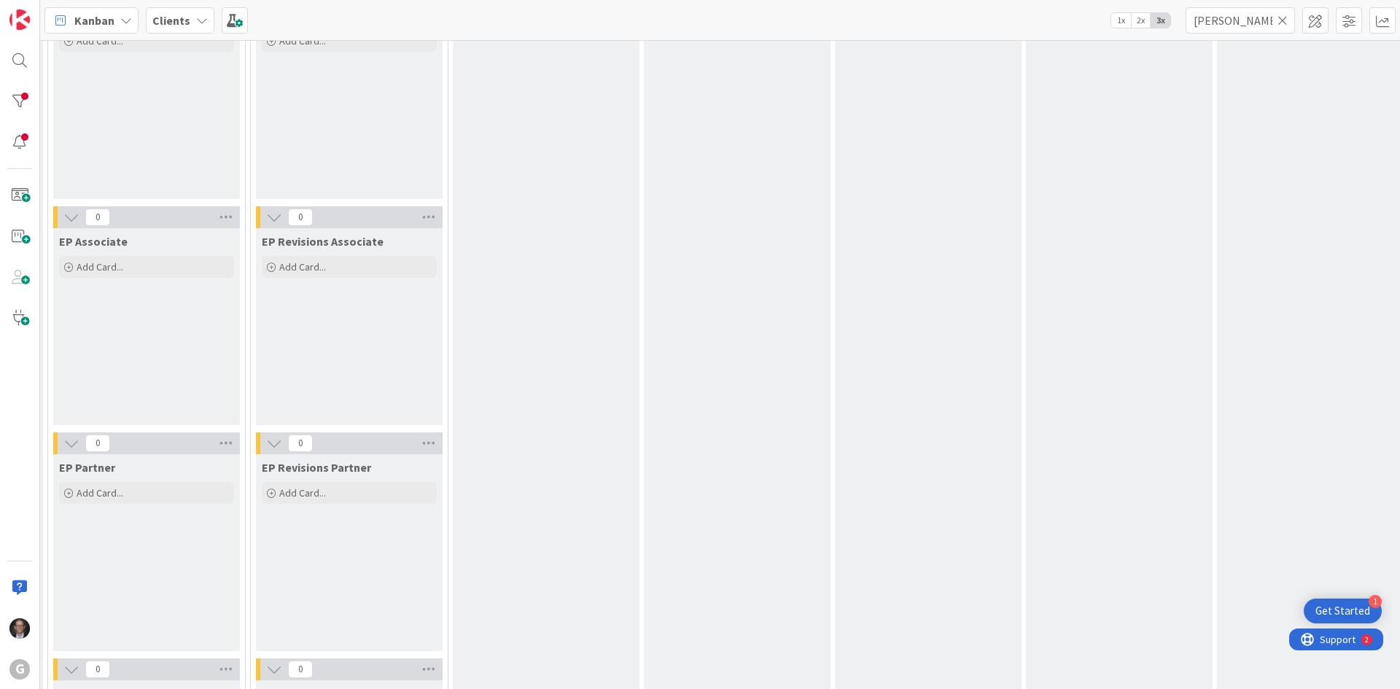
scroll to position [0, 392]
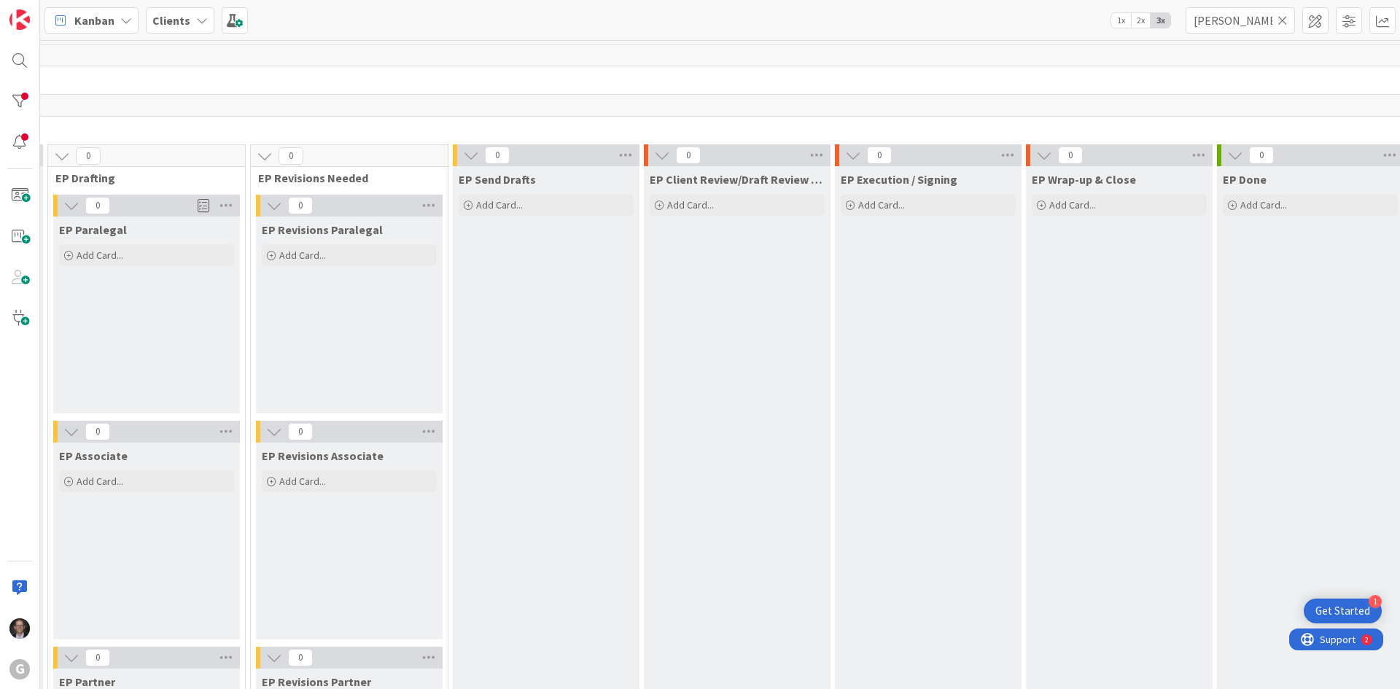
click at [1285, 16] on icon at bounding box center [1282, 20] width 10 height 13
click at [1254, 23] on input "text" at bounding box center [1239, 20] width 109 height 26
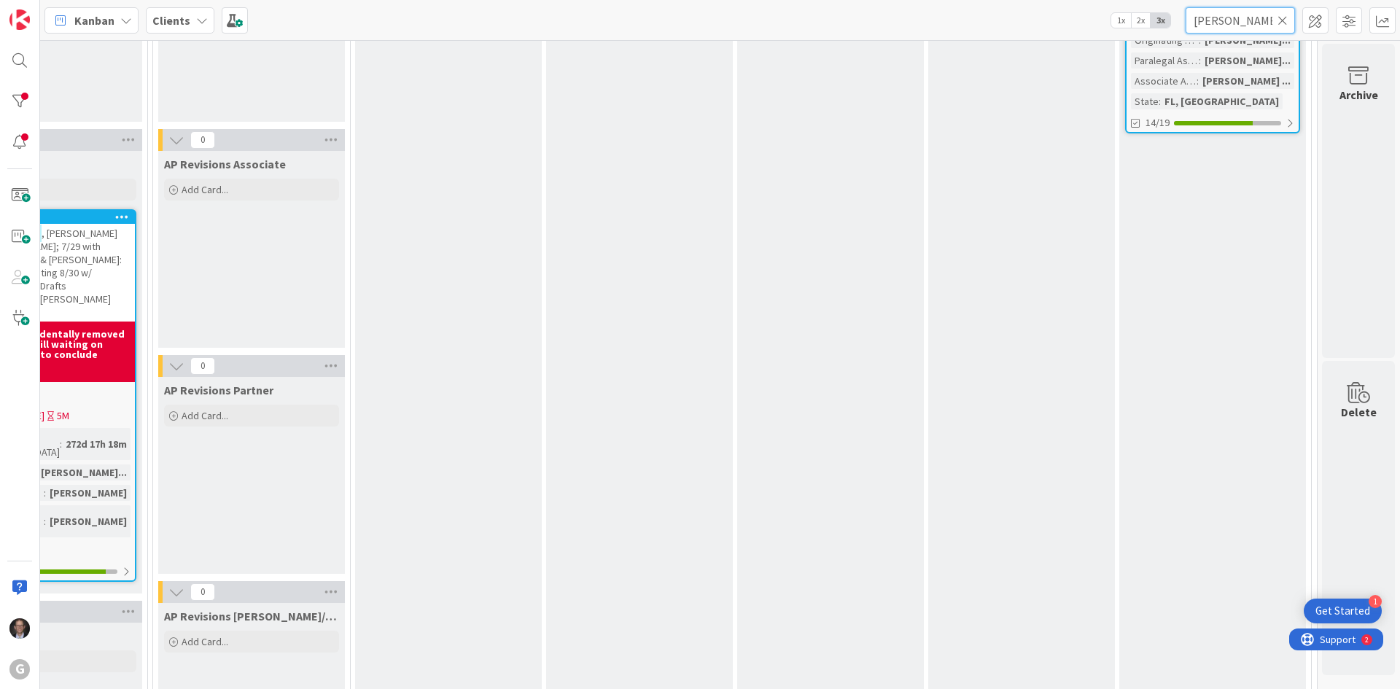
scroll to position [948, 882]
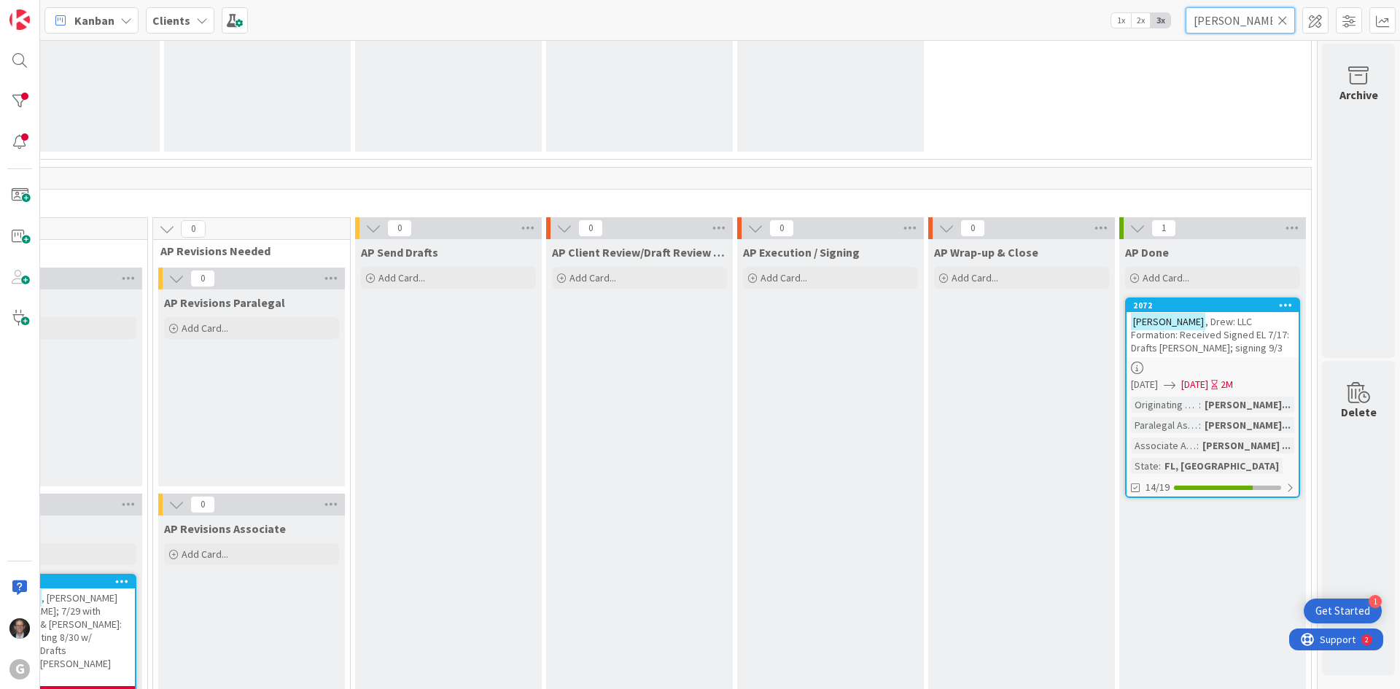
type input "[PERSON_NAME]"
click at [1175, 379] on icon at bounding box center [1170, 385] width 12 height 12
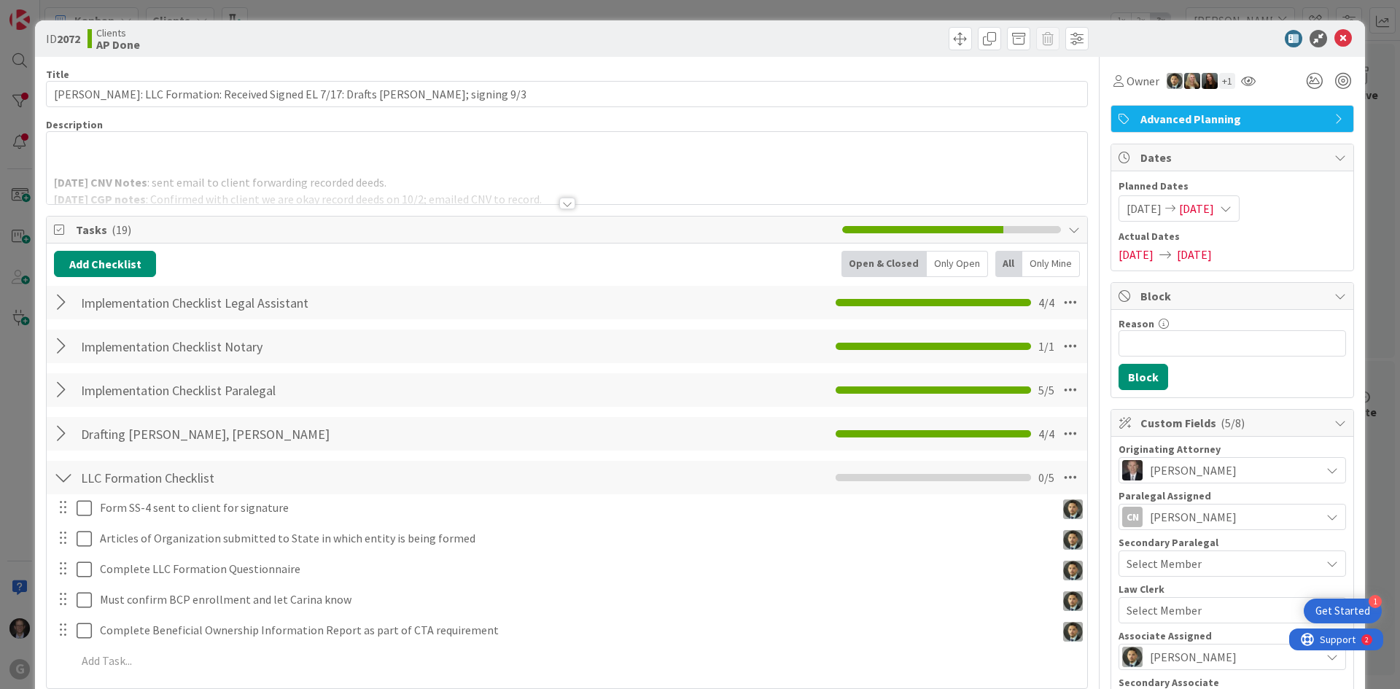
click at [561, 203] on div at bounding box center [567, 204] width 16 height 12
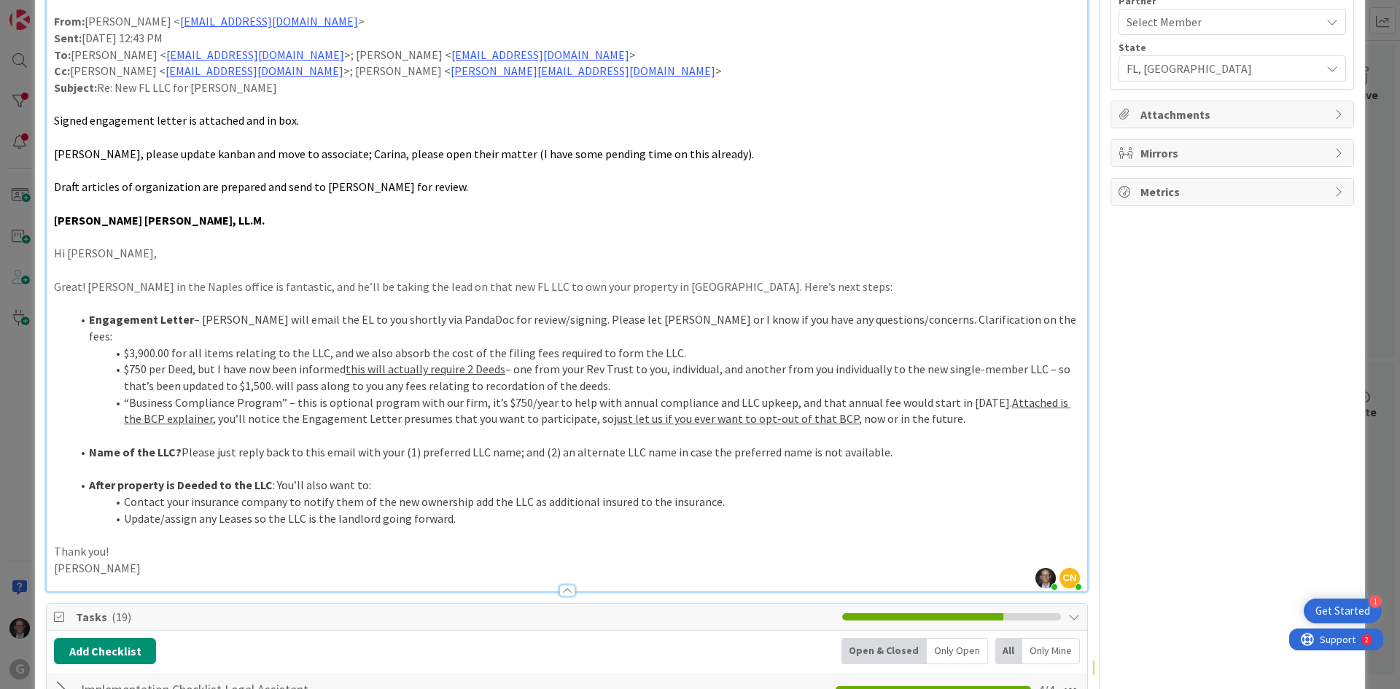
scroll to position [729, 0]
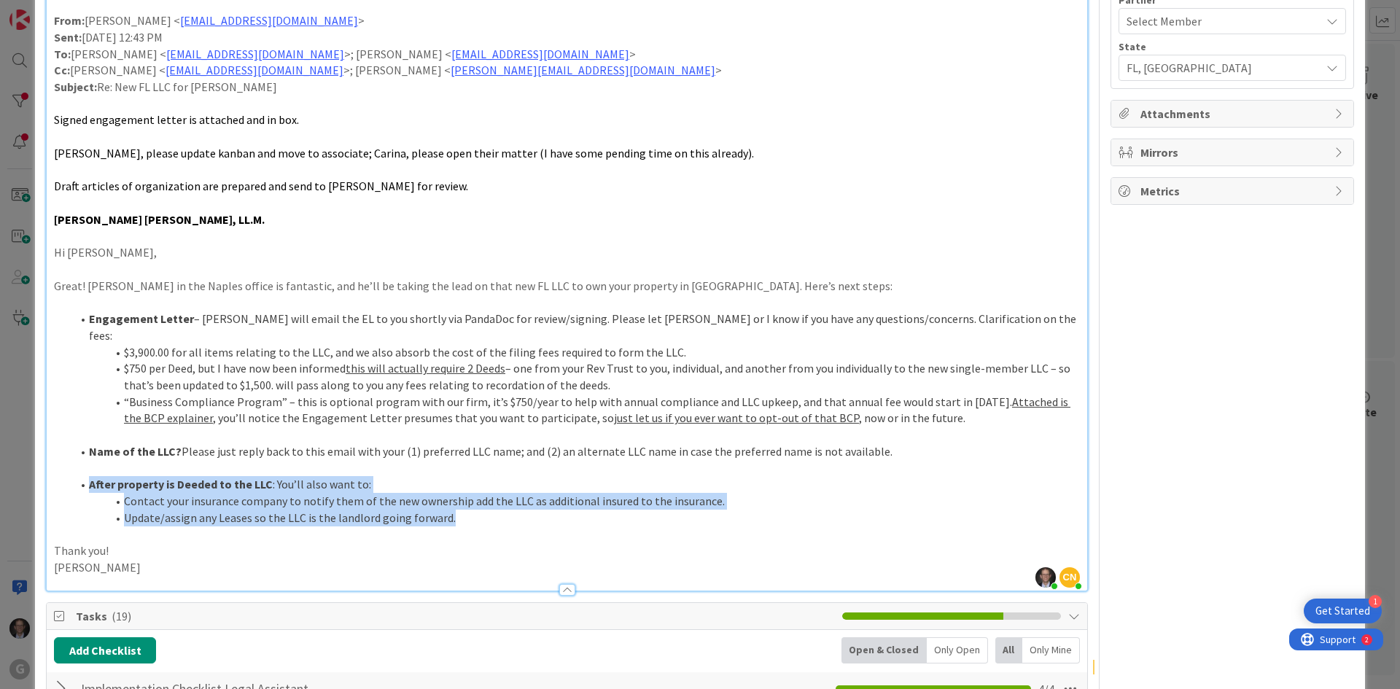
drag, startPoint x: 447, startPoint y: 507, endPoint x: 69, endPoint y: 467, distance: 379.8
click at [69, 476] on ol "After property is Deeded to the LLC : You’ll also want to: Contact your insuran…" at bounding box center [567, 501] width 1026 height 50
copy ol "After property is Deeded to the LLC : You’ll also want to: Contact your insuran…"
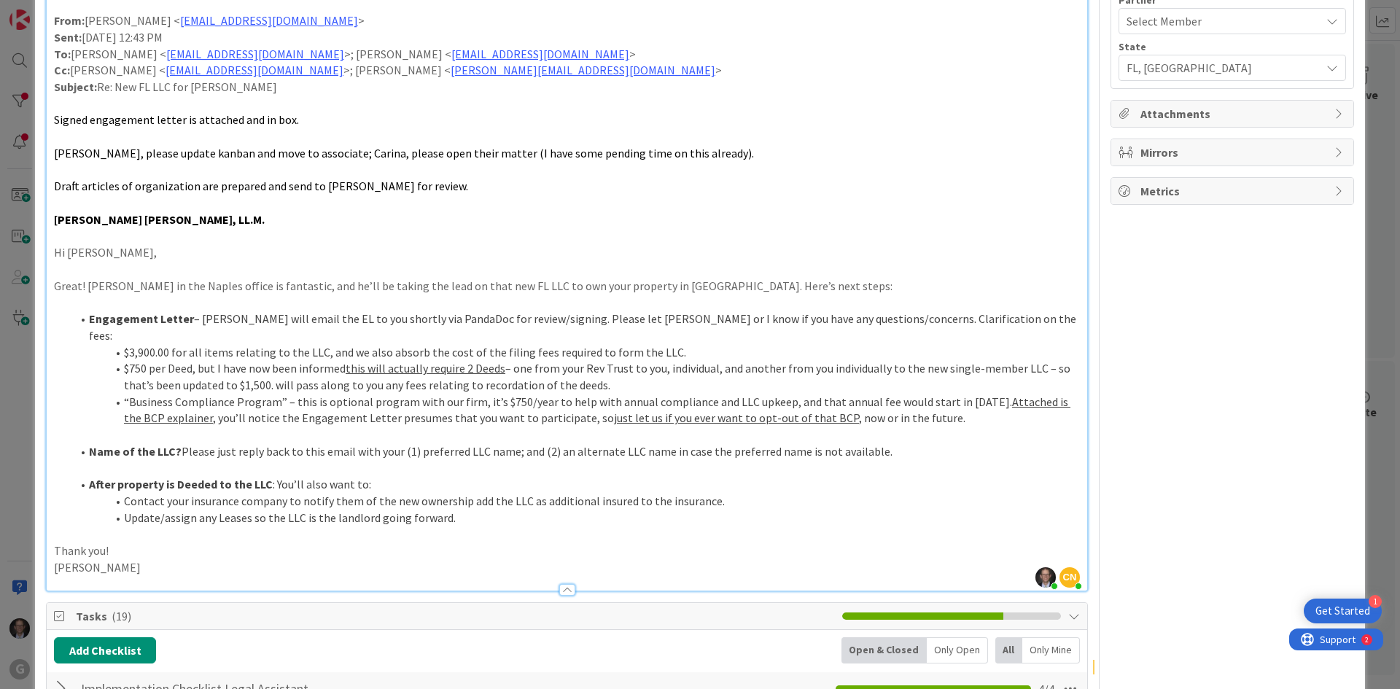
click at [118, 526] on p at bounding box center [567, 534] width 1026 height 17
